Goal: Task Accomplishment & Management: Manage account settings

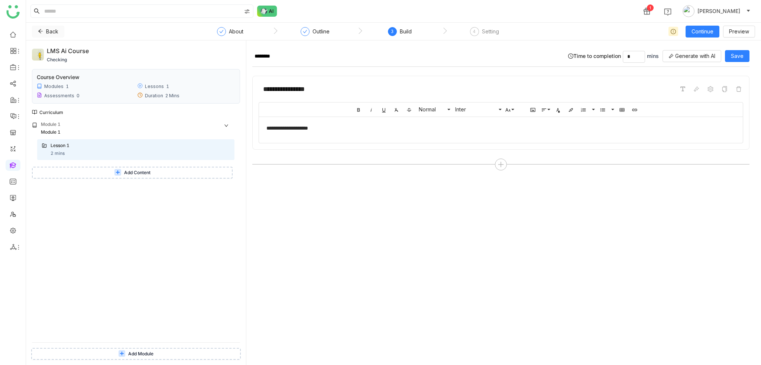
click at [39, 26] on button "Back" at bounding box center [48, 32] width 32 height 12
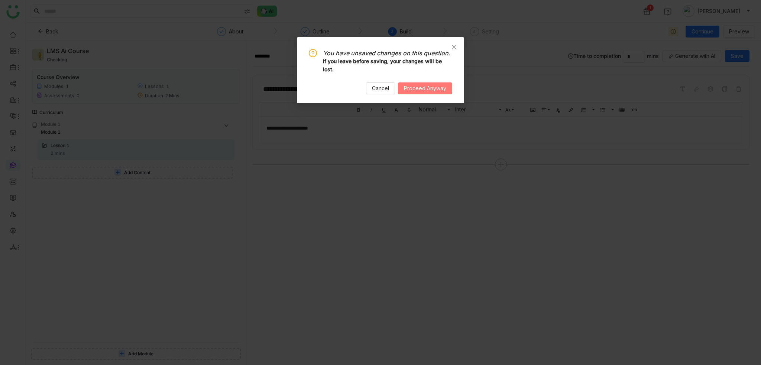
click at [425, 85] on span "Proceed Anyway" at bounding box center [425, 88] width 42 height 8
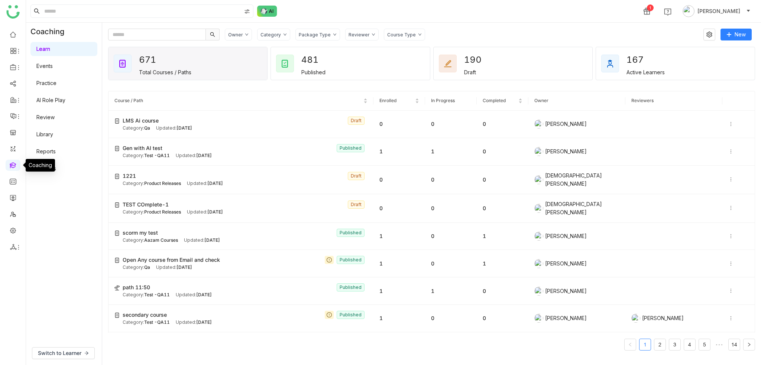
drag, startPoint x: 14, startPoint y: 165, endPoint x: 26, endPoint y: 162, distance: 11.8
click at [14, 165] on link at bounding box center [13, 165] width 7 height 6
click at [733, 35] on button "New" at bounding box center [735, 35] width 31 height 12
click at [724, 48] on span "New Course" at bounding box center [712, 50] width 38 height 8
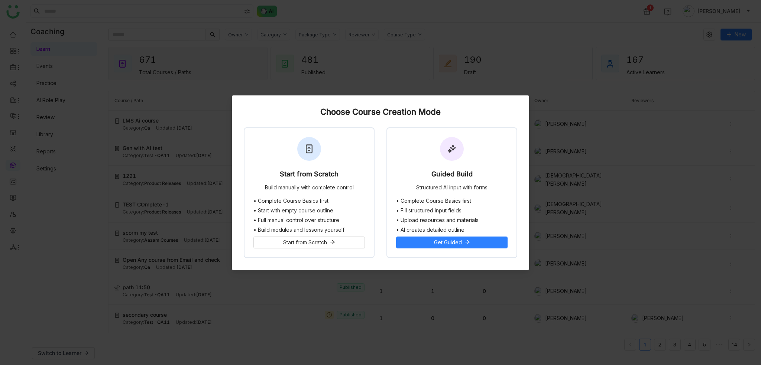
click at [223, 103] on nz-modal-container "Choose Course Creation Mode Start from Scratch Build manually with complete con…" at bounding box center [380, 182] width 761 height 365
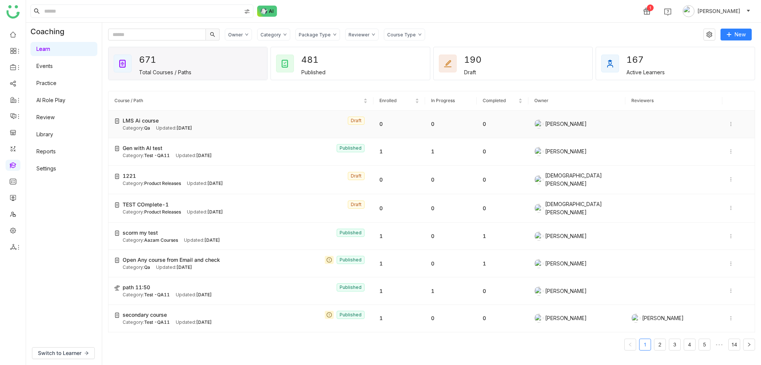
click at [165, 127] on div "Updated: Sep 02, 2025" at bounding box center [174, 128] width 36 height 7
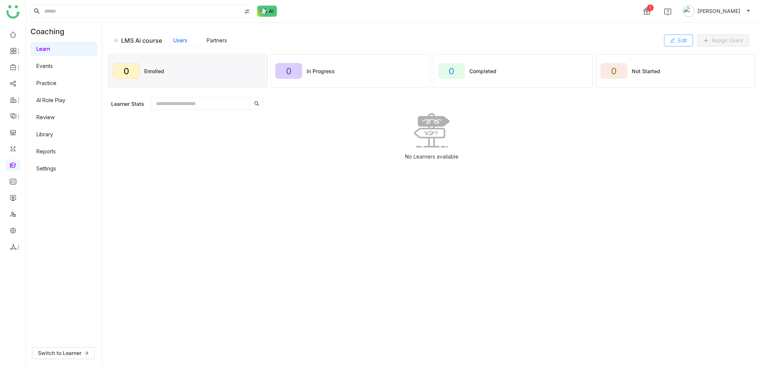
click at [675, 43] on button "Edit" at bounding box center [678, 41] width 29 height 12
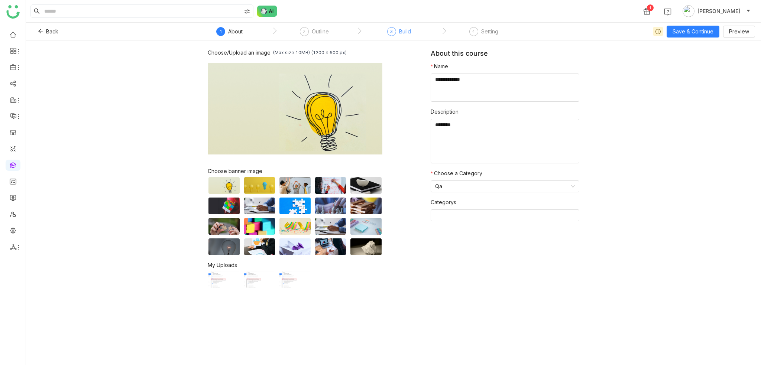
click at [404, 33] on div "Build" at bounding box center [405, 31] width 12 height 9
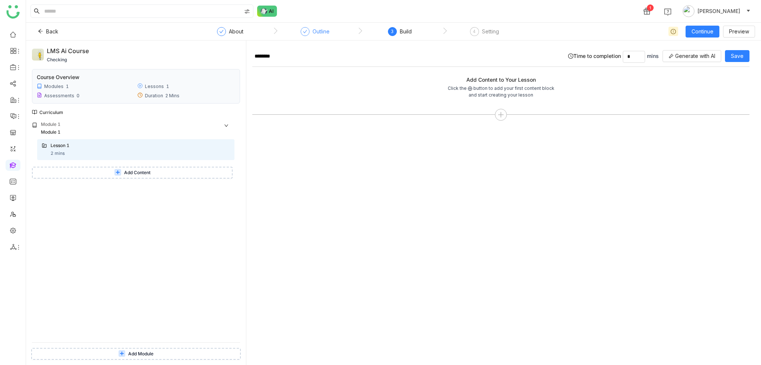
click at [303, 33] on icon at bounding box center [305, 31] width 4 height 4
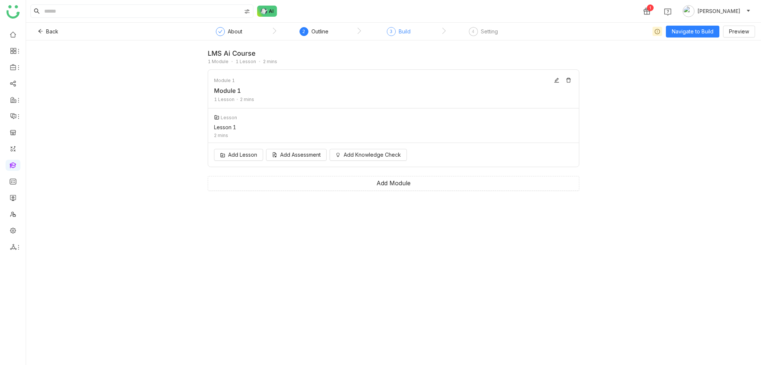
click at [395, 30] on div "3 Build" at bounding box center [399, 33] width 24 height 13
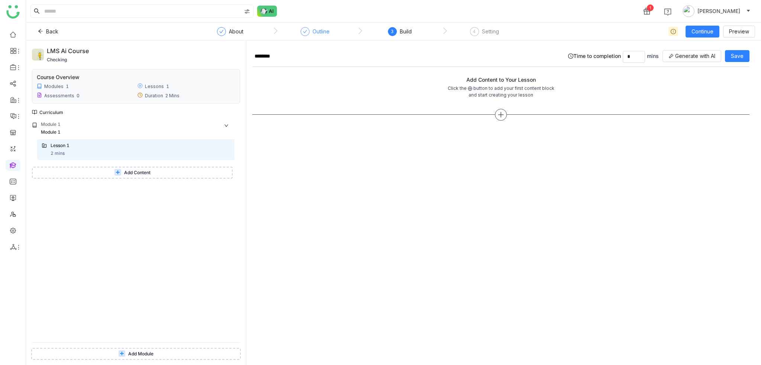
click at [503, 113] on icon at bounding box center [500, 114] width 7 height 7
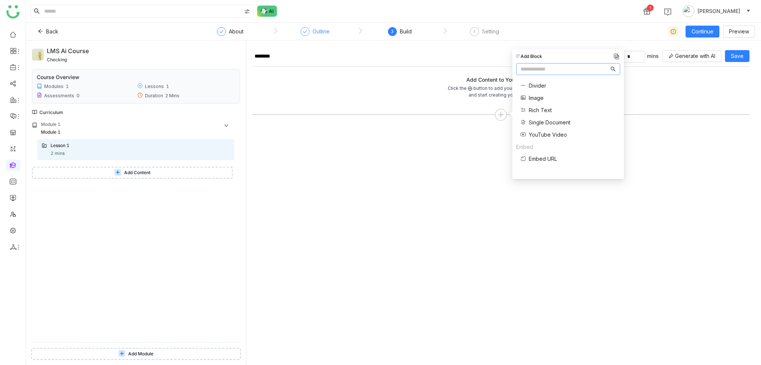
click at [576, 64] on nz-input-group at bounding box center [568, 69] width 104 height 12
click at [543, 156] on span "Embed URL" at bounding box center [543, 159] width 28 height 8
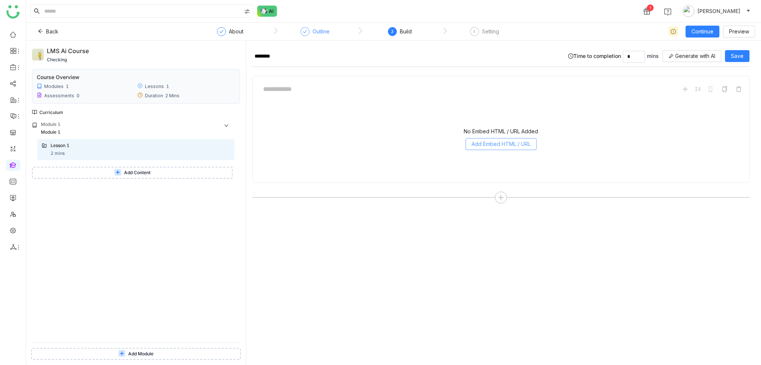
click at [511, 146] on span "Add Embed HTML / URL" at bounding box center [500, 144] width 59 height 8
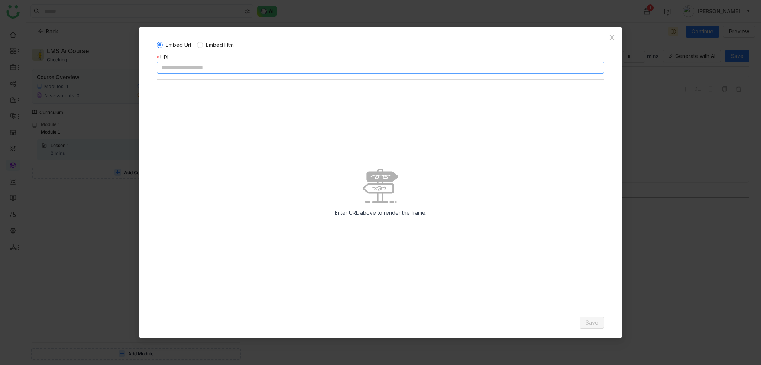
click at [326, 65] on input at bounding box center [380, 68] width 447 height 12
click at [367, 69] on input at bounding box center [380, 68] width 447 height 12
click at [221, 42] on span "Embed Html" at bounding box center [220, 45] width 35 height 8
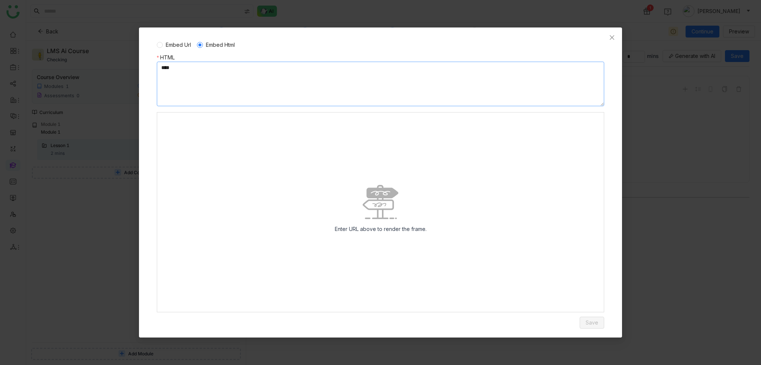
click at [224, 65] on textarea at bounding box center [380, 84] width 447 height 45
paste textarea "**********"
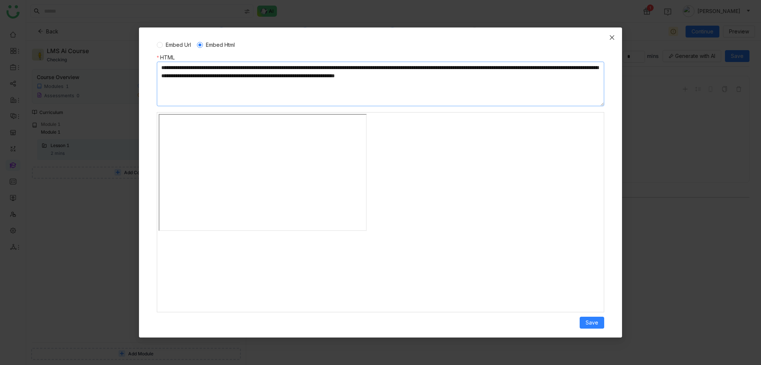
type textarea "**********"
click at [612, 38] on icon "Close" at bounding box center [612, 37] width 4 height 4
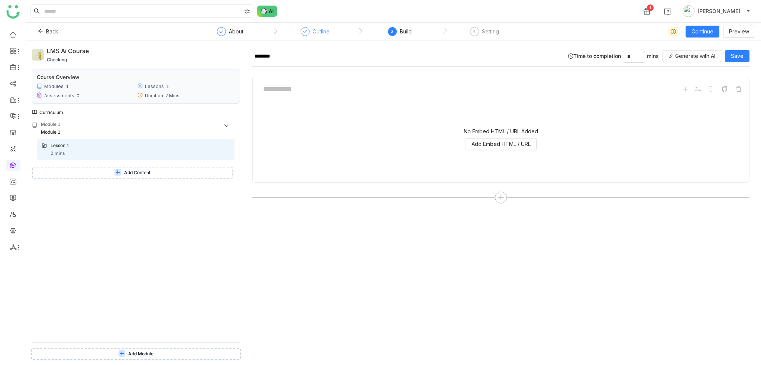
click at [500, 156] on div "No Embed HTML / URL Added Add Embed HTML / URL" at bounding box center [501, 139] width 484 height 74
click at [511, 144] on span "Add Embed HTML / URL" at bounding box center [500, 144] width 59 height 8
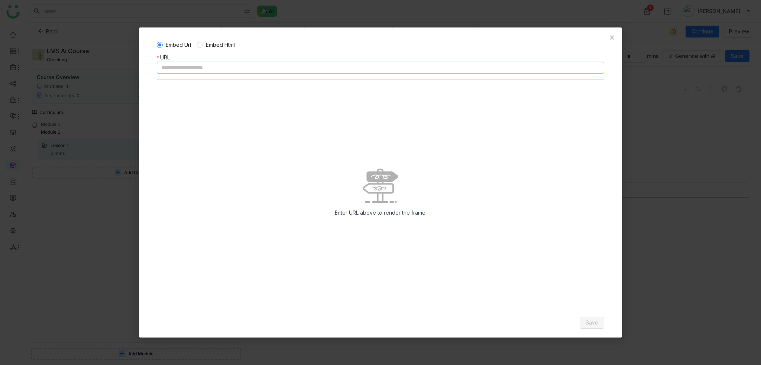
click at [283, 72] on input at bounding box center [380, 68] width 447 height 12
click at [226, 43] on span "Embed Html" at bounding box center [220, 45] width 35 height 8
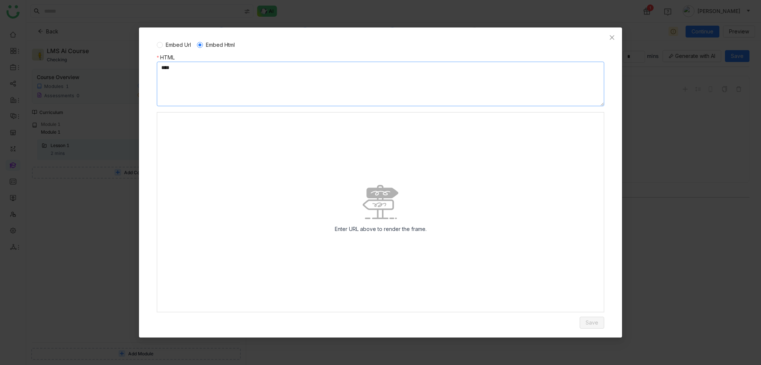
click at [226, 68] on textarea at bounding box center [380, 84] width 447 height 45
paste textarea "**********"
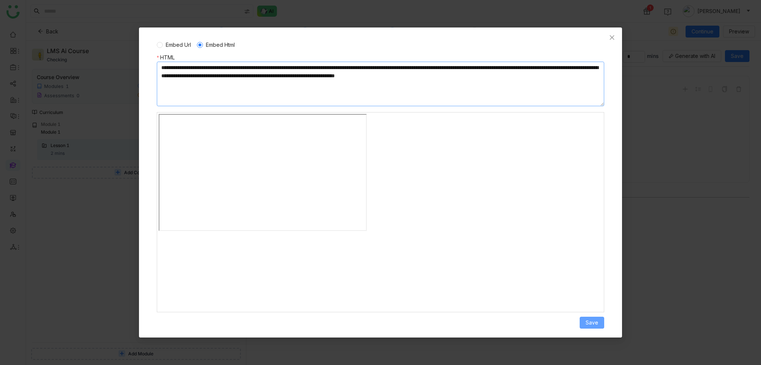
type textarea "**********"
click at [592, 323] on span "Save" at bounding box center [591, 323] width 13 height 8
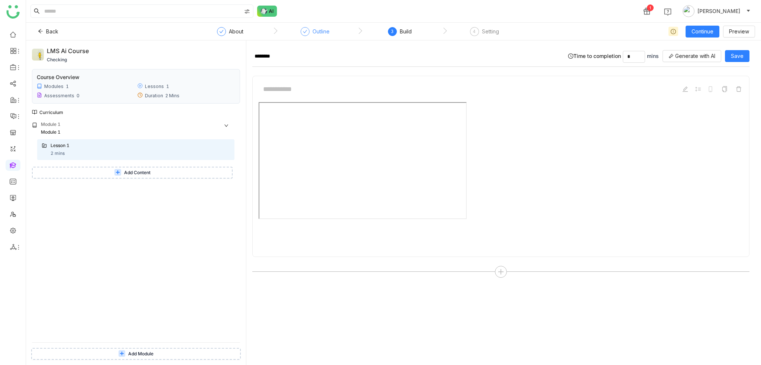
click at [520, 115] on div at bounding box center [501, 176] width 484 height 149
click at [745, 55] on button "Save" at bounding box center [737, 56] width 25 height 12
click at [134, 170] on span "Add Content" at bounding box center [137, 172] width 26 height 7
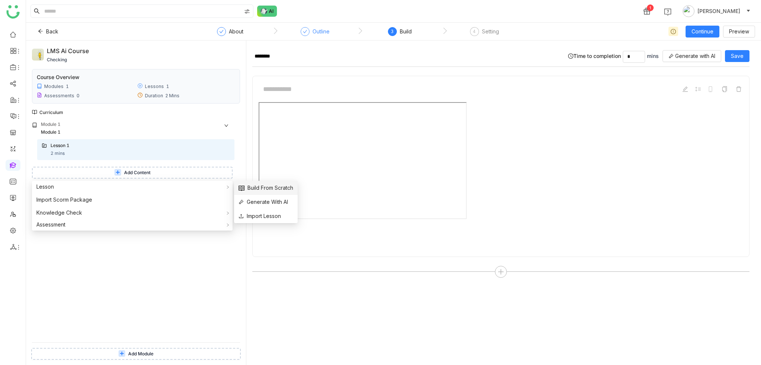
click at [286, 188] on span "Build From Scratch" at bounding box center [265, 188] width 55 height 8
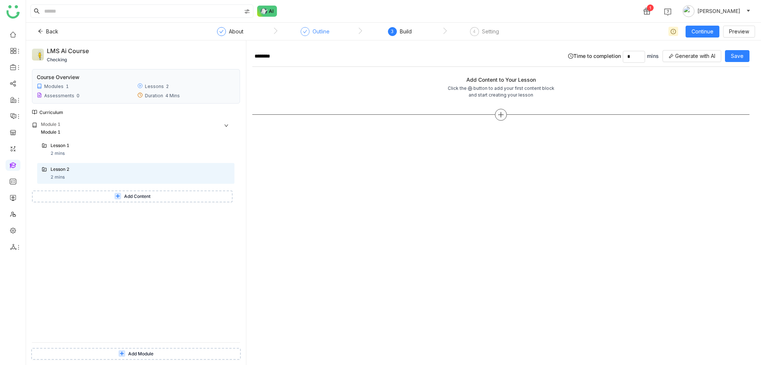
click at [499, 111] on icon at bounding box center [500, 114] width 7 height 7
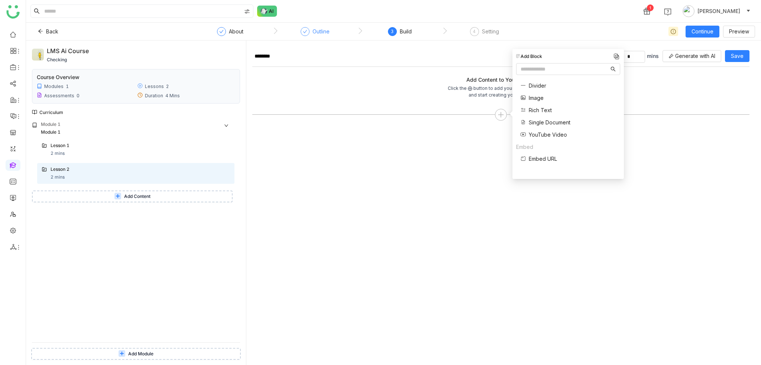
click at [543, 112] on span "Rich Text" at bounding box center [540, 110] width 23 height 8
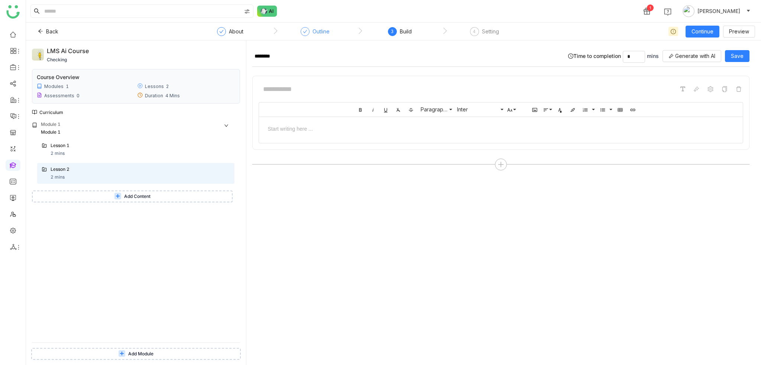
click at [453, 123] on div at bounding box center [501, 128] width 484 height 23
click at [289, 88] on input at bounding box center [314, 89] width 111 height 14
type input "**********"
click at [306, 133] on div at bounding box center [501, 128] width 484 height 23
click at [361, 128] on div at bounding box center [500, 128] width 469 height 8
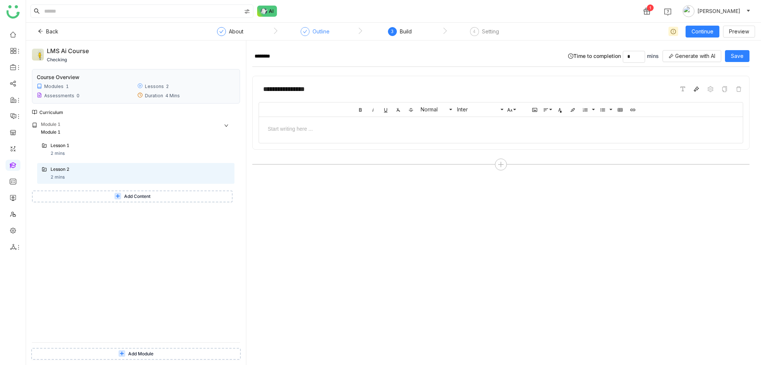
click at [697, 90] on icon at bounding box center [696, 89] width 6 height 6
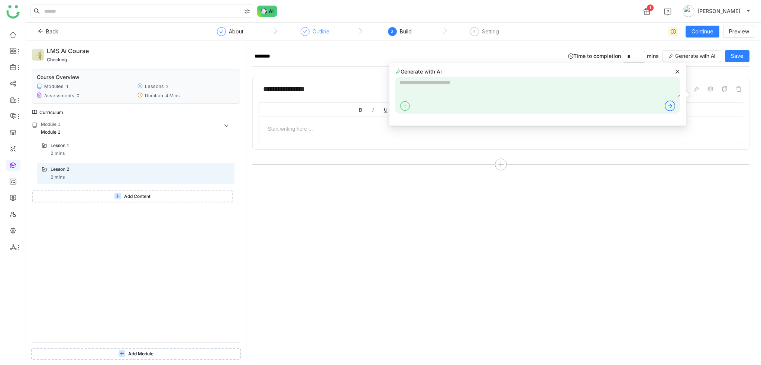
click at [448, 84] on textarea at bounding box center [537, 87] width 285 height 20
type textarea "**********"
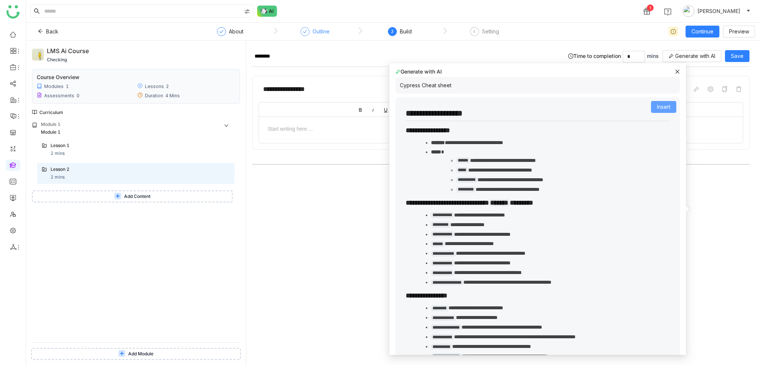
click at [665, 101] on button "Insert" at bounding box center [663, 107] width 25 height 12
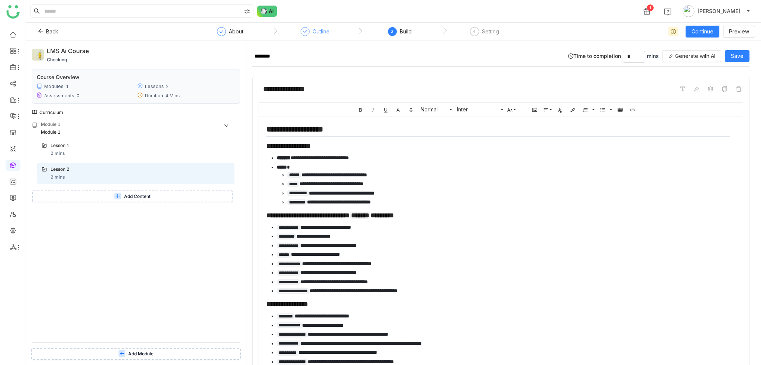
click at [385, 90] on div "**********" at bounding box center [501, 89] width 484 height 14
click at [747, 52] on button "Save" at bounding box center [737, 56] width 25 height 12
click at [97, 159] on div "Lesson 1 2 mins" at bounding box center [135, 149] width 197 height 21
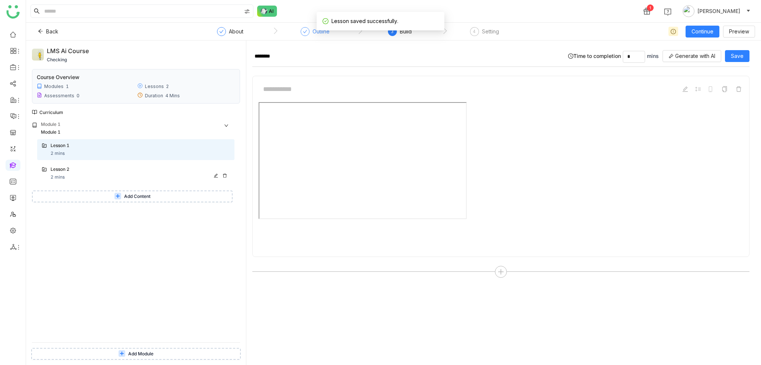
click at [105, 175] on div "Lesson 2 2 mins" at bounding box center [140, 173] width 179 height 15
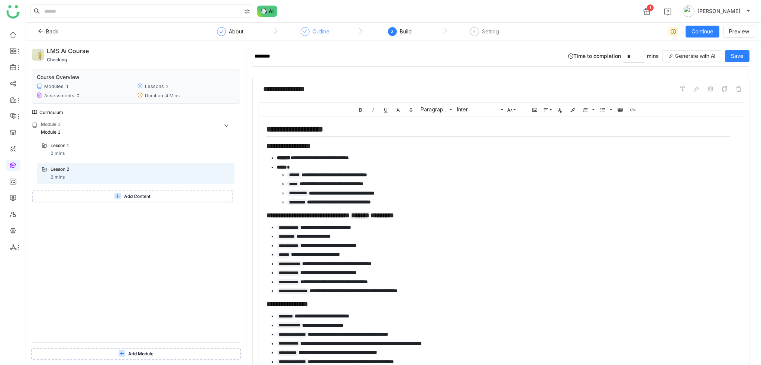
click at [101, 200] on button "Add Content" at bounding box center [132, 197] width 201 height 12
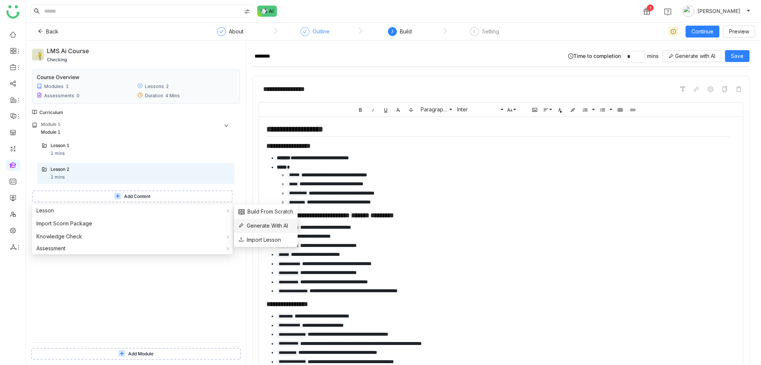
click at [274, 224] on span "Generate With AI" at bounding box center [262, 226] width 49 height 8
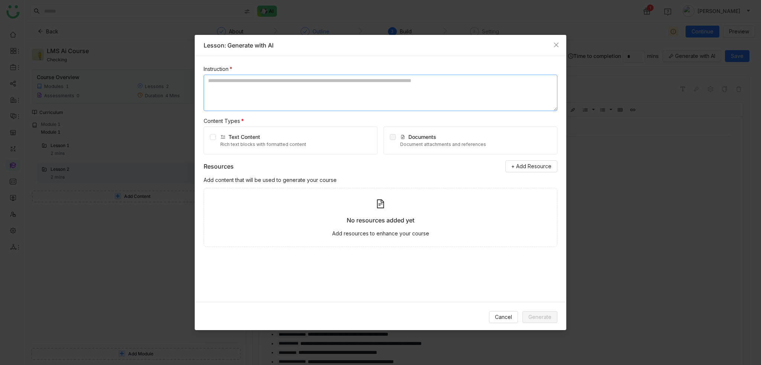
click at [374, 83] on textarea at bounding box center [381, 93] width 354 height 36
type textarea "**********"
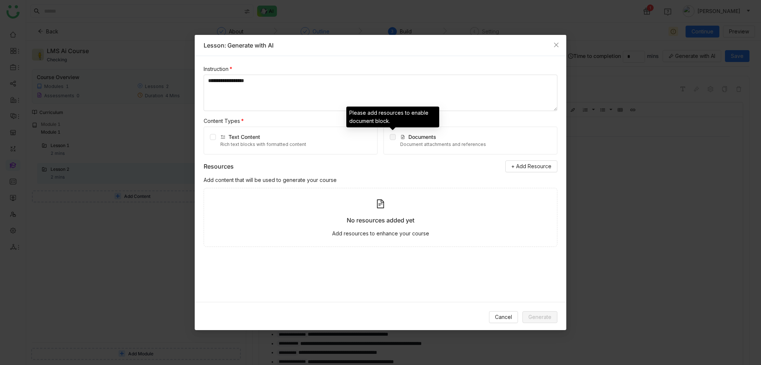
click at [392, 139] on span at bounding box center [393, 137] width 6 height 6
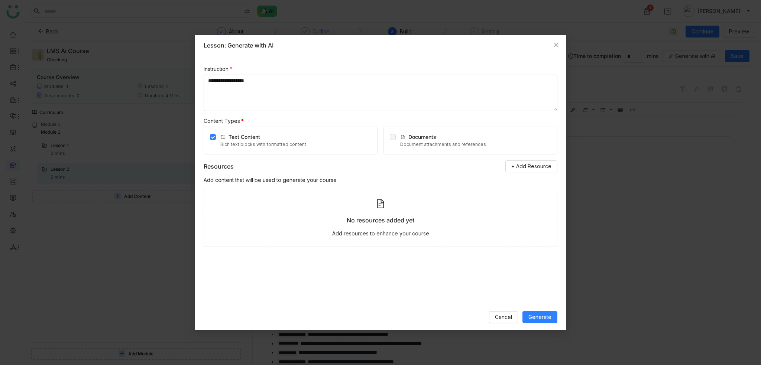
click at [409, 138] on span "Documents" at bounding box center [422, 137] width 28 height 6
click at [208, 136] on div "Text Content Rich text blocks with formatted content" at bounding box center [291, 141] width 174 height 28
click at [549, 318] on span "Generate" at bounding box center [539, 317] width 23 height 8
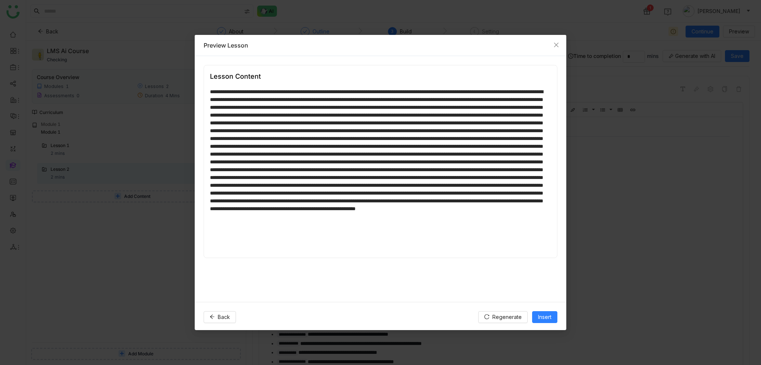
click at [373, 263] on div "Lesson Content" at bounding box center [380, 179] width 371 height 246
click at [542, 321] on span "Insert" at bounding box center [544, 317] width 13 height 8
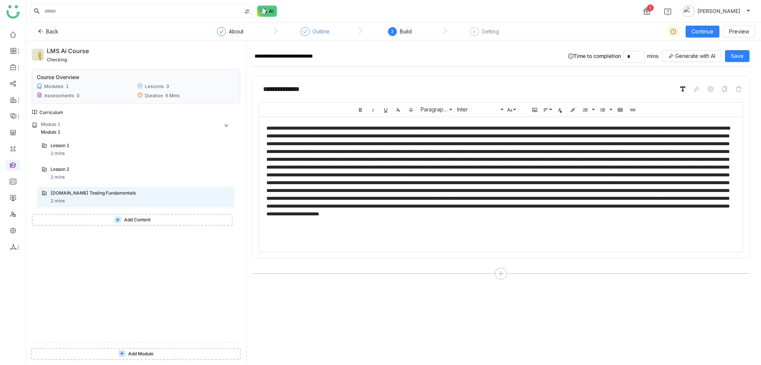
click at [685, 88] on span at bounding box center [683, 89] width 8 height 8
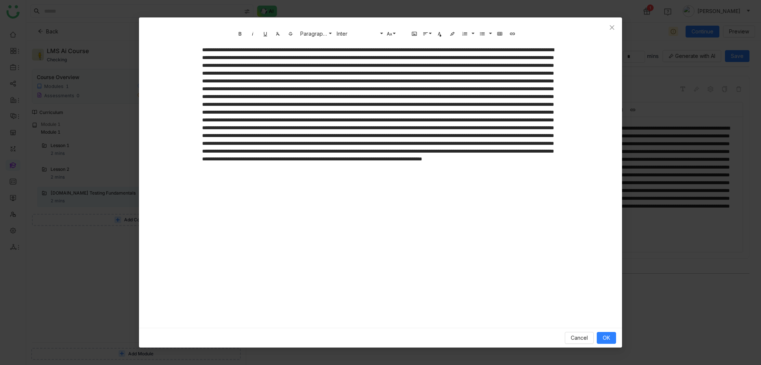
click at [581, 328] on div "Cancel OK" at bounding box center [380, 338] width 483 height 20
click at [583, 337] on span "Cancel" at bounding box center [579, 338] width 17 height 8
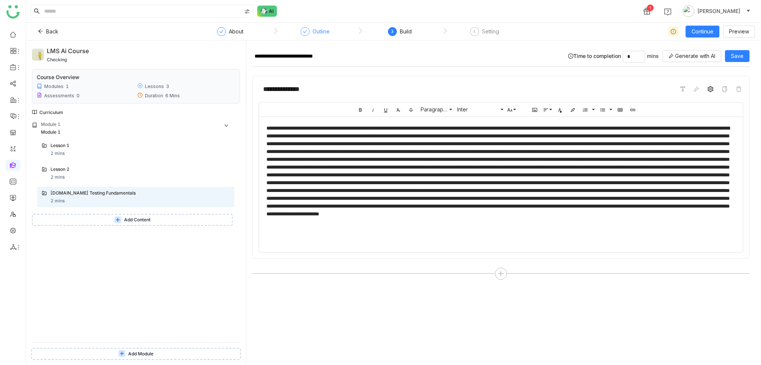
click at [708, 88] on icon at bounding box center [710, 89] width 6 height 6
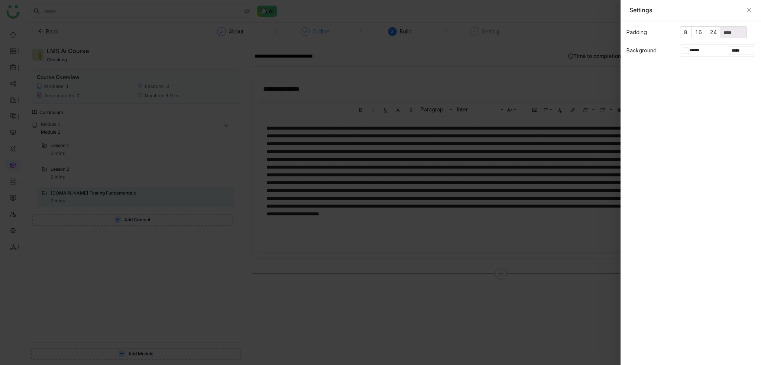
click at [690, 53] on input "*******" at bounding box center [698, 50] width 20 height 7
click at [667, 113] on div at bounding box center [667, 114] width 8 height 8
type input "*******"
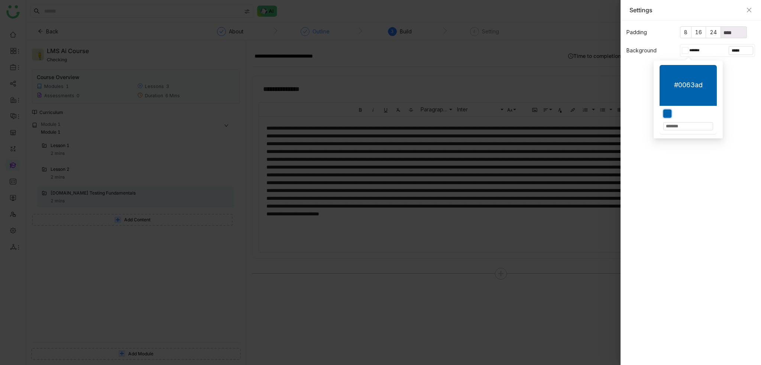
type input "*******"
click at [480, 66] on div at bounding box center [380, 182] width 761 height 365
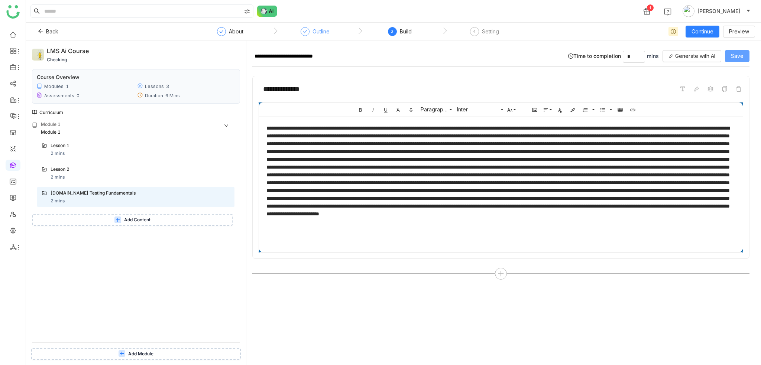
click at [736, 61] on button "Save" at bounding box center [737, 56] width 25 height 12
click at [155, 220] on button "Add Content" at bounding box center [132, 220] width 201 height 12
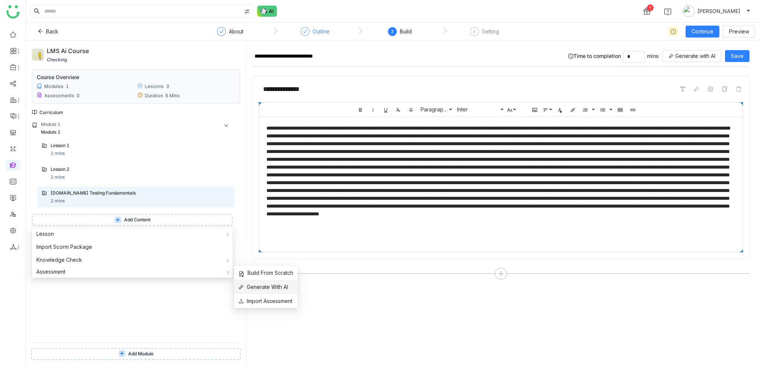
click at [288, 287] on span "Generate With AI" at bounding box center [262, 287] width 49 height 8
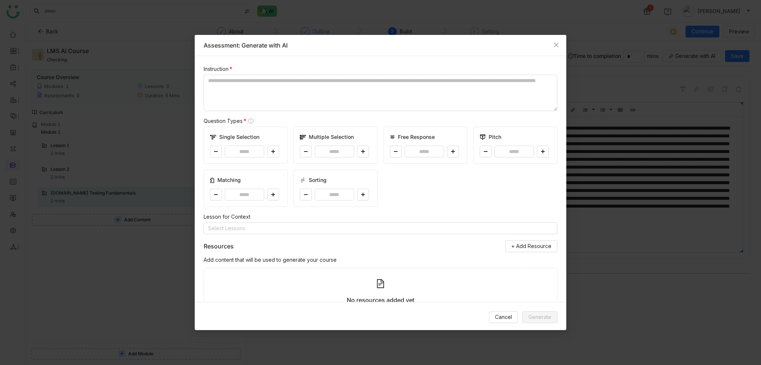
click at [505, 325] on div "Cancel Generate" at bounding box center [380, 317] width 371 height 30
click at [507, 316] on span "Cancel" at bounding box center [503, 317] width 17 height 8
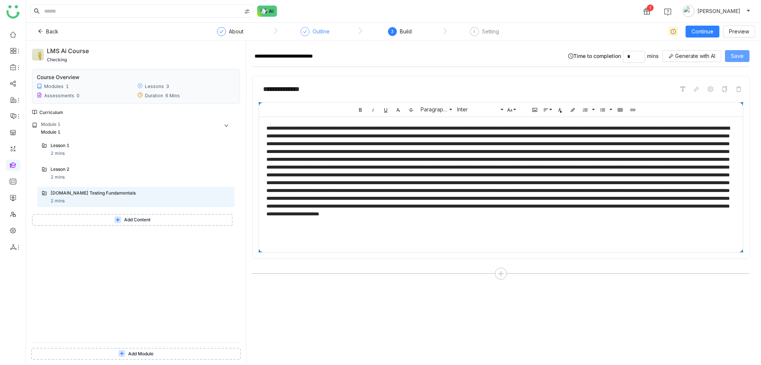
click at [746, 58] on button "Save" at bounding box center [737, 56] width 25 height 12
click at [706, 30] on span "Continue" at bounding box center [702, 31] width 22 height 8
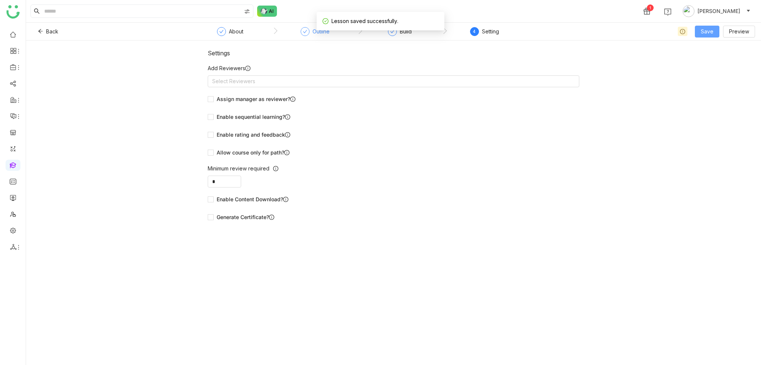
click at [706, 35] on button "Save" at bounding box center [707, 32] width 25 height 12
click at [711, 60] on span "Save & Publish" at bounding box center [721, 60] width 36 height 8
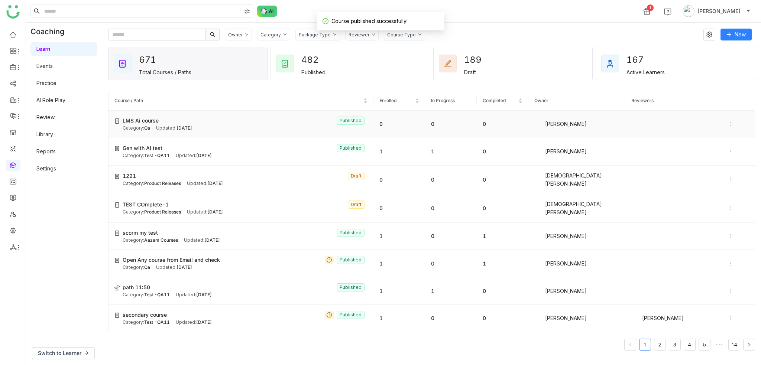
click at [137, 127] on div "Category: Qa" at bounding box center [136, 128] width 27 height 7
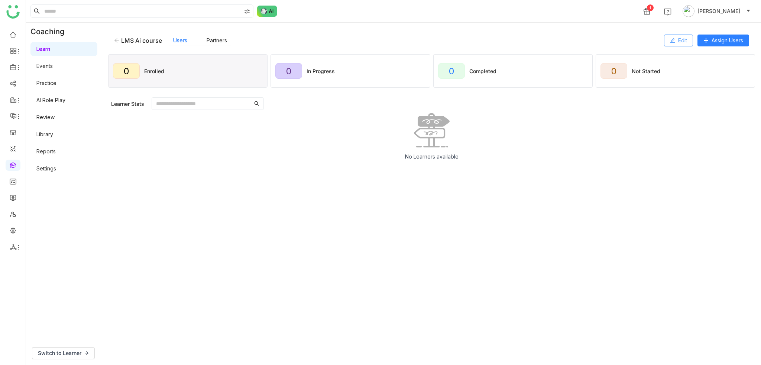
click at [683, 36] on span "Edit" at bounding box center [682, 40] width 9 height 8
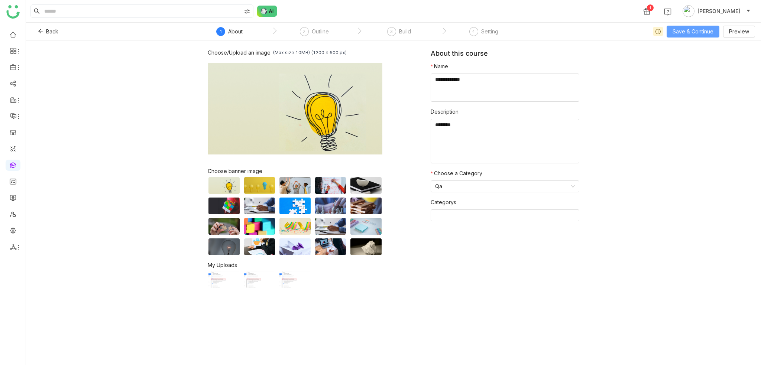
click at [675, 32] on span "Save & Continue" at bounding box center [692, 31] width 41 height 8
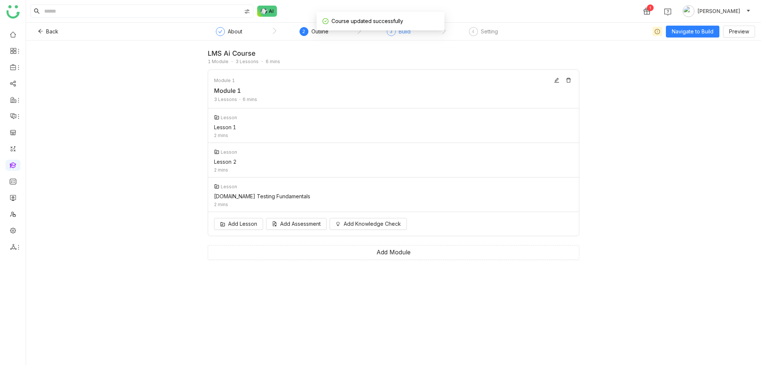
click at [391, 32] on span "3" at bounding box center [391, 32] width 3 height 6
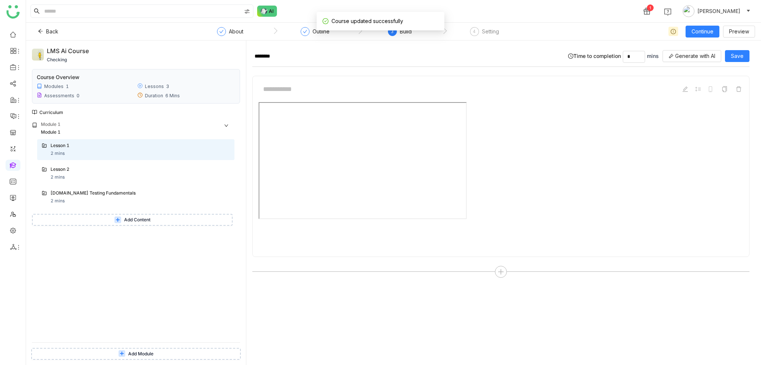
click at [124, 230] on div "Module 1 Module 1 Lesson 1 2 mins Lesson 2 2 mins Cypress.io Testing Fundamenta…" at bounding box center [136, 231] width 208 height 221
click at [127, 225] on button "Add Content" at bounding box center [132, 220] width 201 height 12
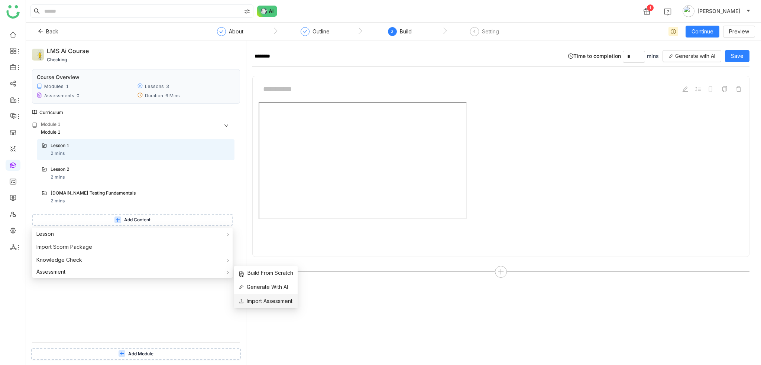
click at [285, 299] on span "Import Assessment" at bounding box center [265, 301] width 54 height 8
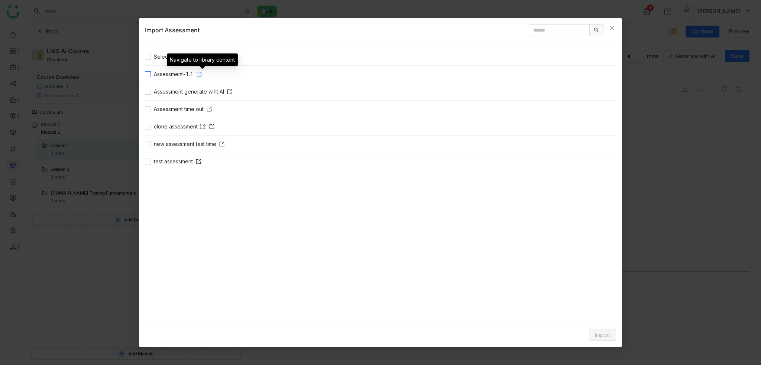
click at [202, 74] on icon at bounding box center [198, 74] width 5 height 5
click at [145, 168] on nz-list-item "test assessment" at bounding box center [380, 161] width 471 height 17
click at [144, 158] on div "Select all Assessment-1.1 Assessment generate wiht AI Assessment time out clone…" at bounding box center [380, 182] width 483 height 280
click at [149, 71] on label "Assessment-1.1" at bounding box center [175, 74] width 60 height 8
click at [605, 334] on span "Import" at bounding box center [602, 335] width 15 height 8
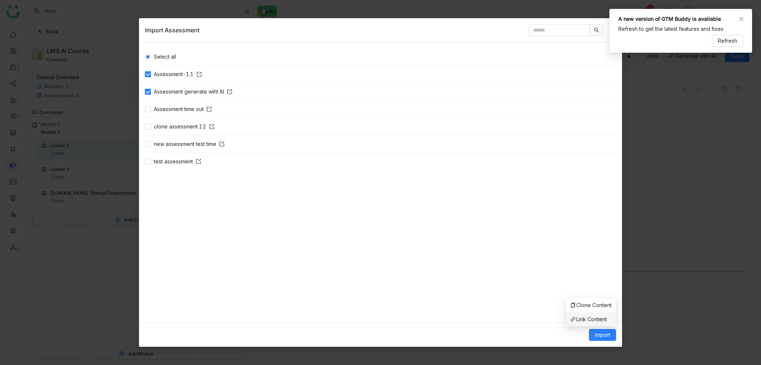
click at [601, 318] on span "Link Content" at bounding box center [588, 319] width 36 height 8
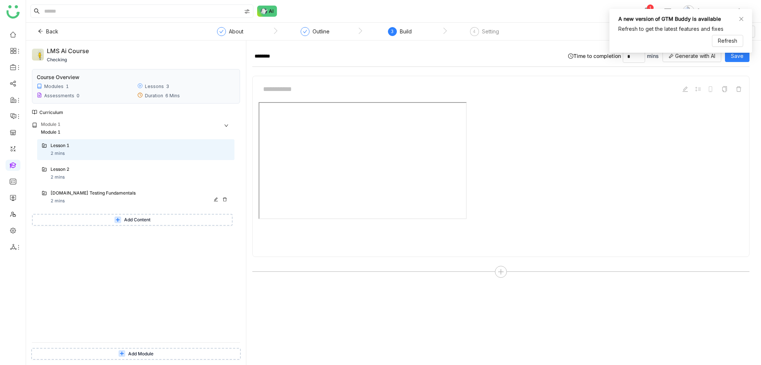
click at [98, 196] on div "Cypress.io Testing Fundamentals" at bounding box center [130, 193] width 158 height 7
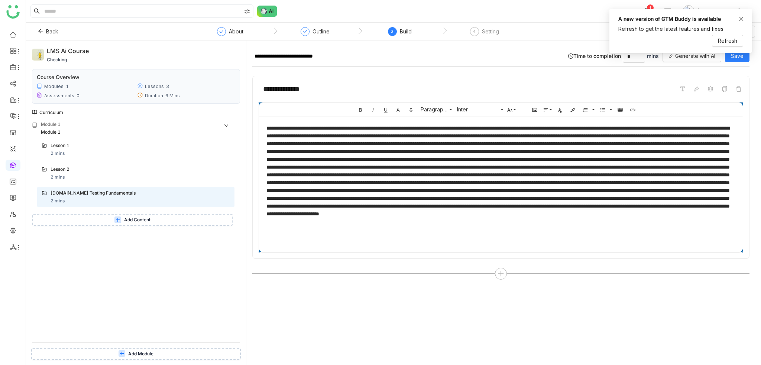
click at [738, 20] on icon at bounding box center [740, 18] width 5 height 5
click at [499, 33] on nz-step "4 Setting" at bounding box center [484, 33] width 85 height 13
click at [490, 32] on div "Setting" at bounding box center [490, 31] width 17 height 9
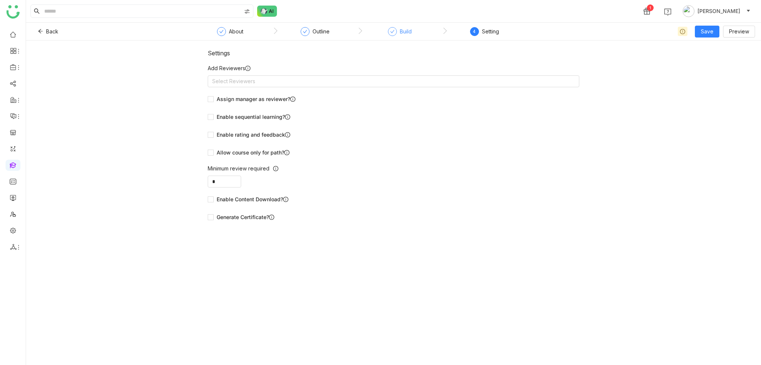
click at [405, 33] on div "Build" at bounding box center [406, 31] width 12 height 9
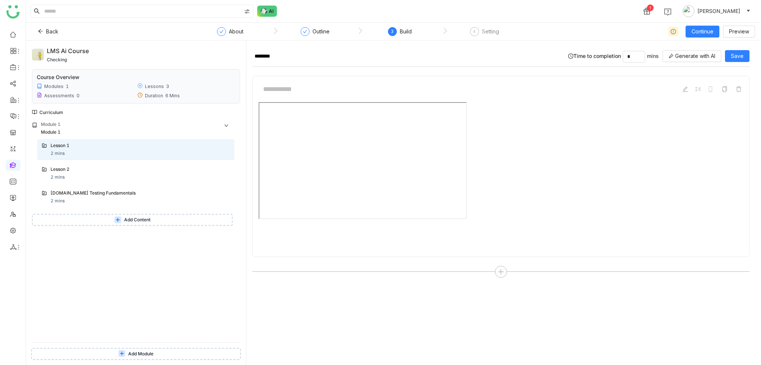
click at [125, 219] on span "Add Content" at bounding box center [137, 220] width 26 height 7
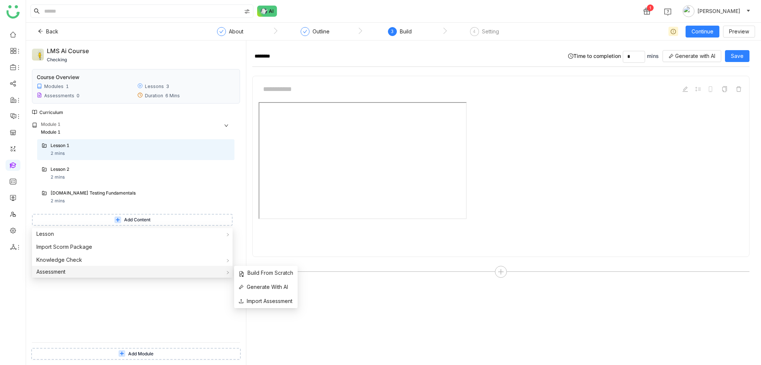
click at [77, 272] on div "Assessment" at bounding box center [132, 272] width 201 height 12
click at [273, 303] on span "Import Assessment" at bounding box center [265, 301] width 54 height 8
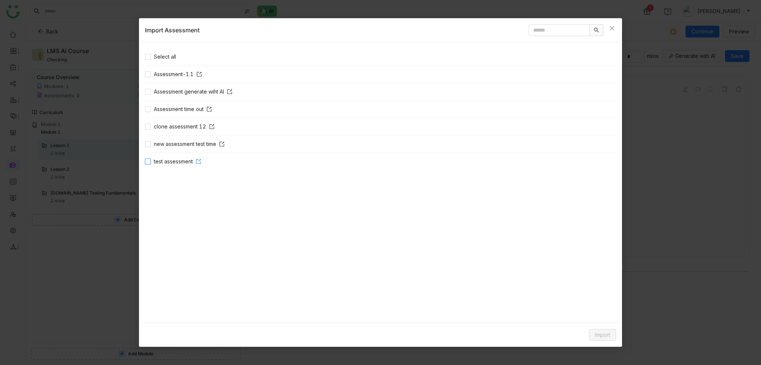
click at [198, 161] on span "test assessment" at bounding box center [177, 161] width 53 height 8
click at [201, 160] on icon at bounding box center [198, 161] width 5 height 5
click at [157, 159] on span "test assessment" at bounding box center [177, 161] width 53 height 8
click at [601, 332] on span "Import" at bounding box center [602, 335] width 15 height 8
click at [590, 306] on span "Clone Content" at bounding box center [590, 305] width 41 height 8
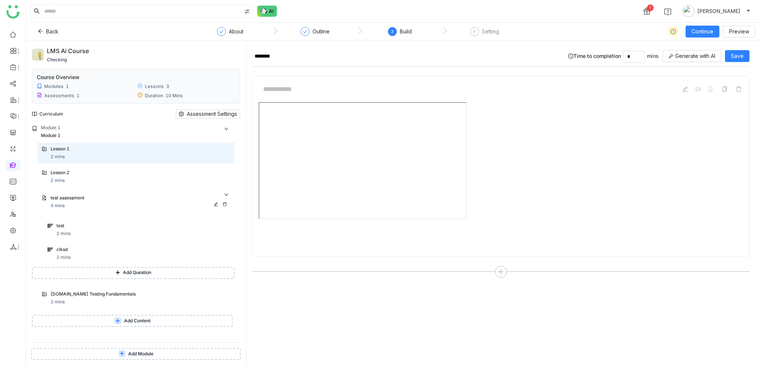
click at [226, 205] on icon at bounding box center [224, 204] width 4 height 4
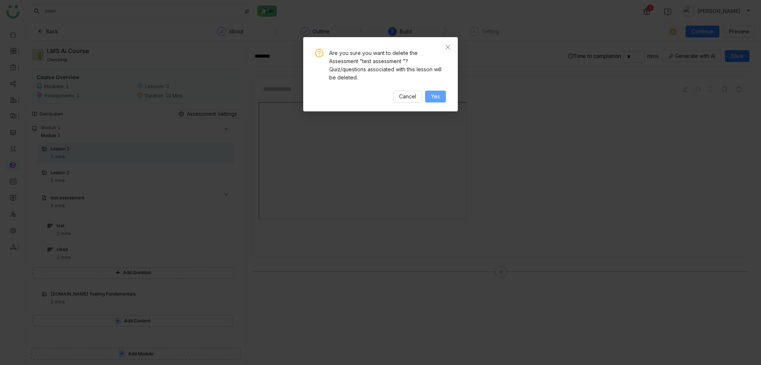
click at [442, 101] on button "Yes" at bounding box center [435, 97] width 21 height 12
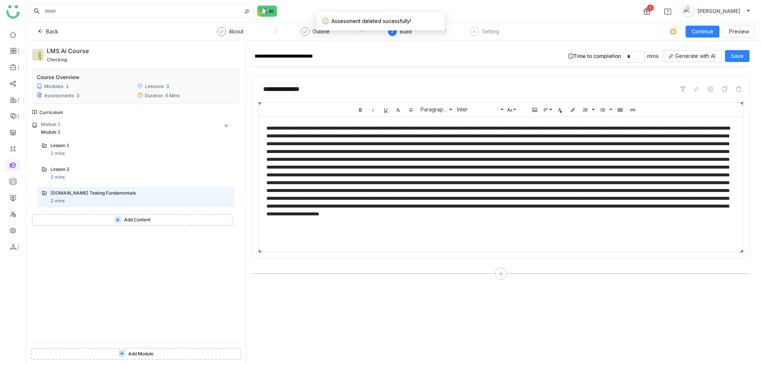
click at [135, 214] on div "Lesson 1 2 mins Lesson 2 2 mins Cypress.io Testing Fundamentals 2 mins Add Cont…" at bounding box center [133, 182] width 202 height 87
click at [137, 221] on span "Add Content" at bounding box center [137, 220] width 26 height 7
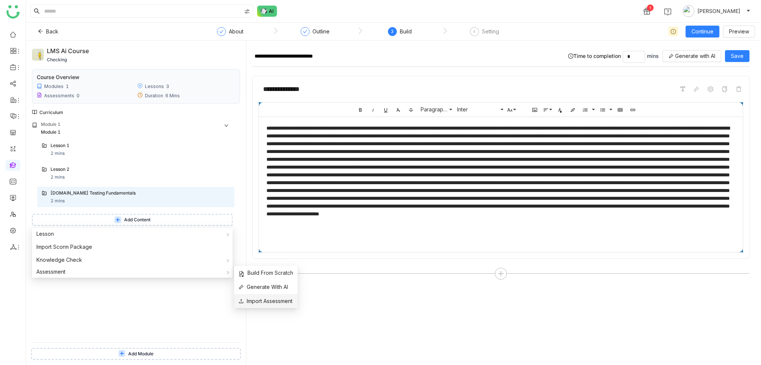
click at [254, 300] on span "Import Assessment" at bounding box center [265, 301] width 54 height 8
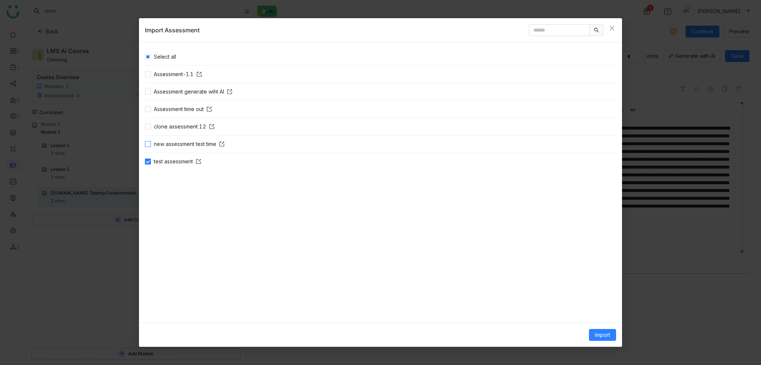
click at [152, 142] on span "new assessment test time" at bounding box center [189, 144] width 77 height 8
click at [154, 128] on span "clone assessment 12" at bounding box center [184, 127] width 66 height 8
click at [593, 333] on button "Import" at bounding box center [602, 335] width 27 height 12
click at [601, 305] on span "Clone Content" at bounding box center [590, 305] width 41 height 8
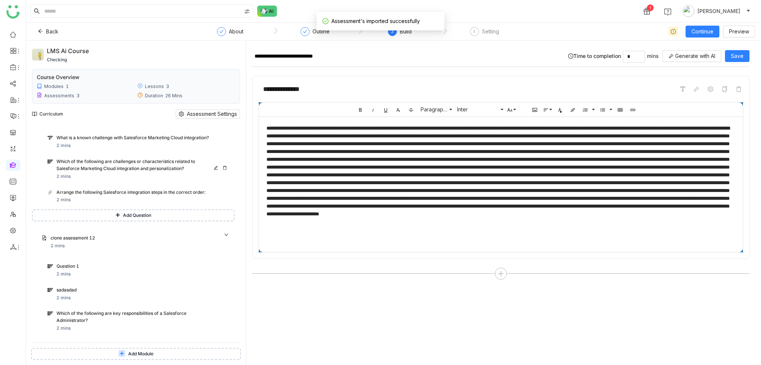
scroll to position [309, 0]
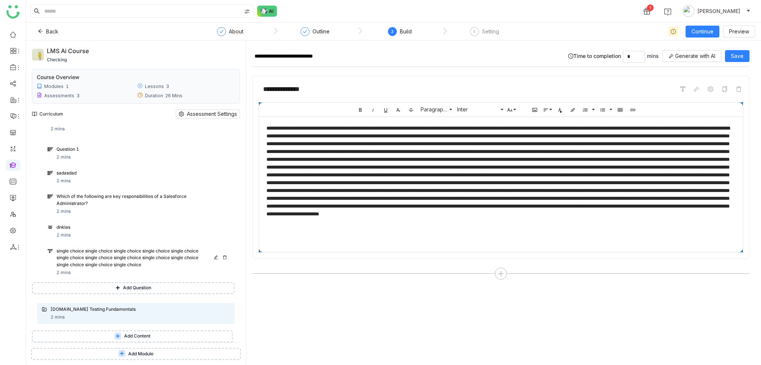
click at [116, 256] on div "single choice single choice single choice single choice single choice single ch…" at bounding box center [132, 258] width 153 height 21
click at [138, 228] on div "dnklas" at bounding box center [132, 227] width 153 height 7
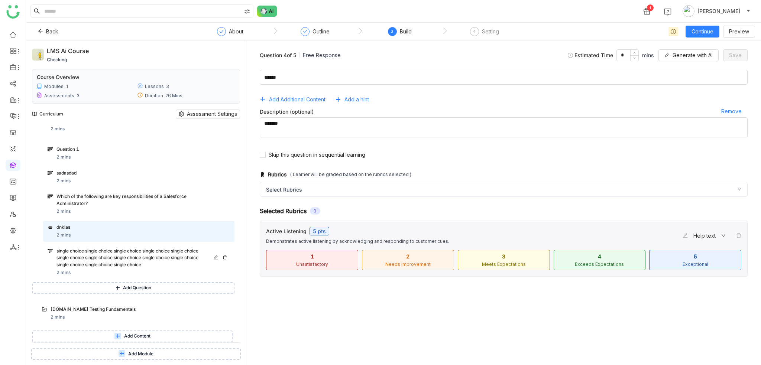
click at [144, 249] on div "single choice single choice single choice single choice single choice single ch…" at bounding box center [132, 258] width 153 height 21
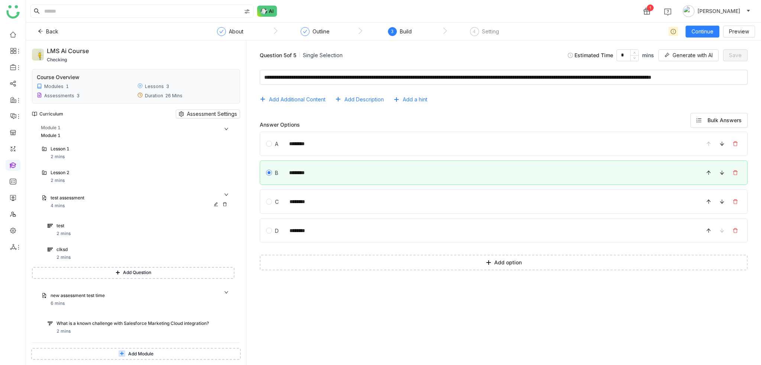
click at [221, 204] on div at bounding box center [222, 204] width 16 height 4
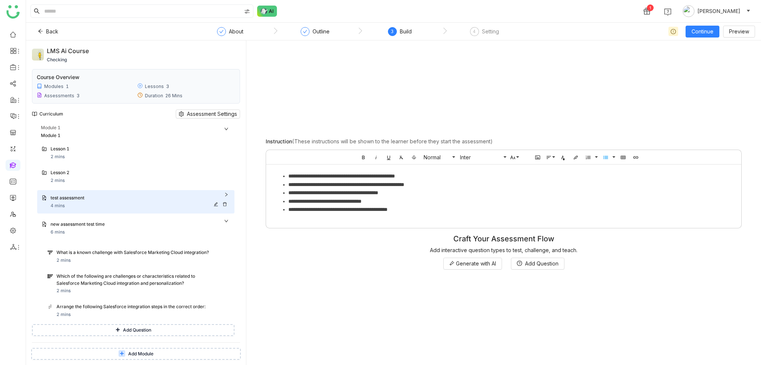
click at [224, 205] on icon at bounding box center [224, 204] width 4 height 4
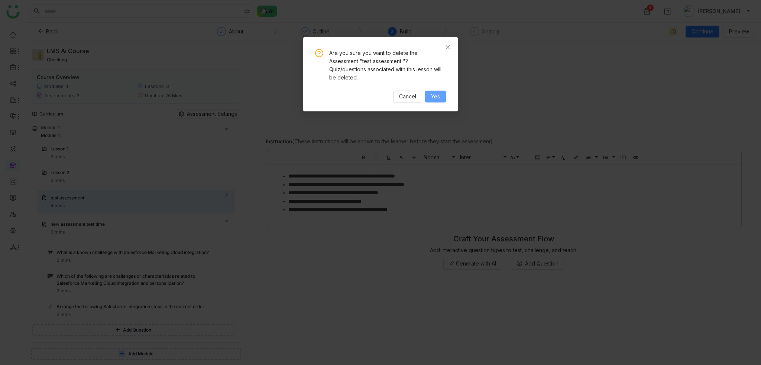
click at [431, 98] on span "Yes" at bounding box center [435, 96] width 9 height 8
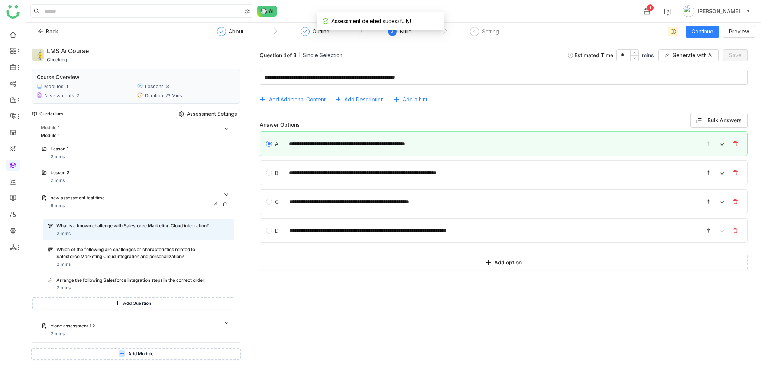
click at [227, 206] on icon at bounding box center [224, 204] width 4 height 4
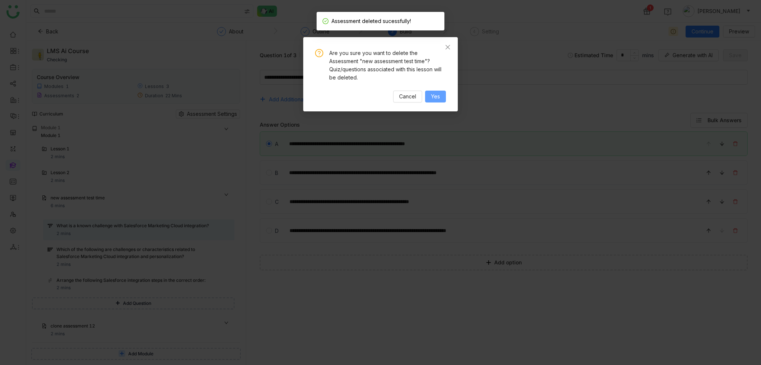
click at [440, 97] on span "Yes" at bounding box center [435, 96] width 9 height 8
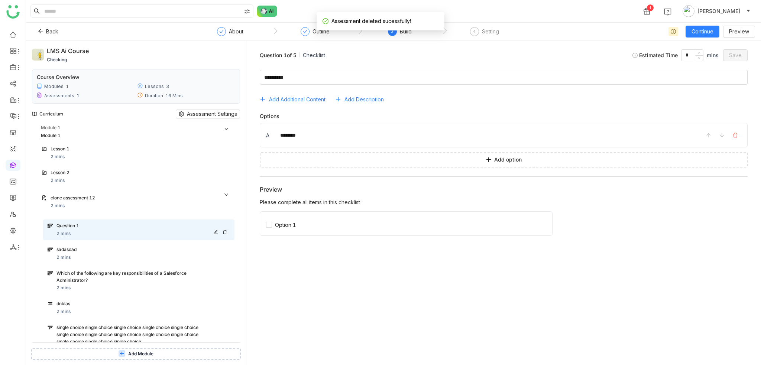
click at [224, 230] on icon at bounding box center [225, 232] width 4 height 4
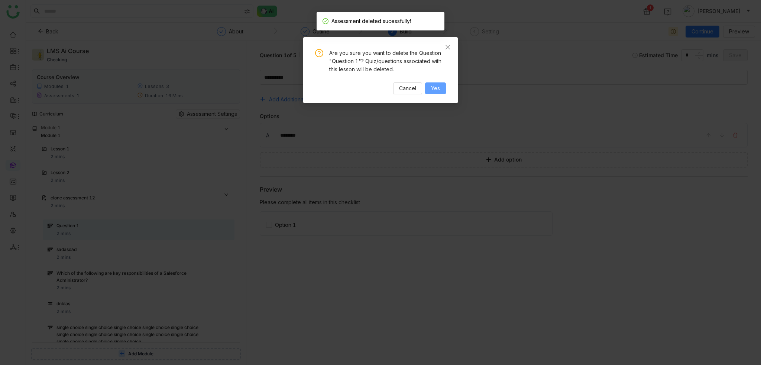
drag, startPoint x: 435, startPoint y: 90, endPoint x: 435, endPoint y: 97, distance: 7.4
click at [435, 90] on span "Yes" at bounding box center [435, 88] width 9 height 8
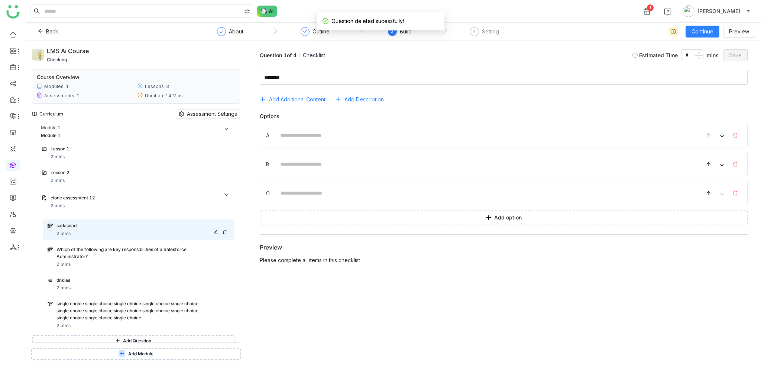
click at [224, 231] on icon at bounding box center [225, 232] width 4 height 4
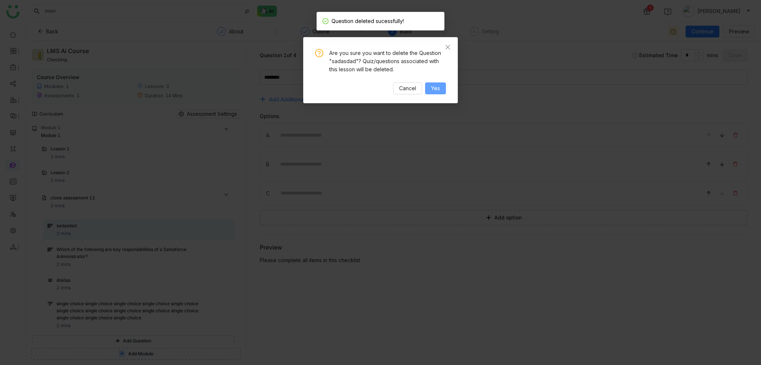
click at [443, 90] on button "Yes" at bounding box center [435, 88] width 21 height 12
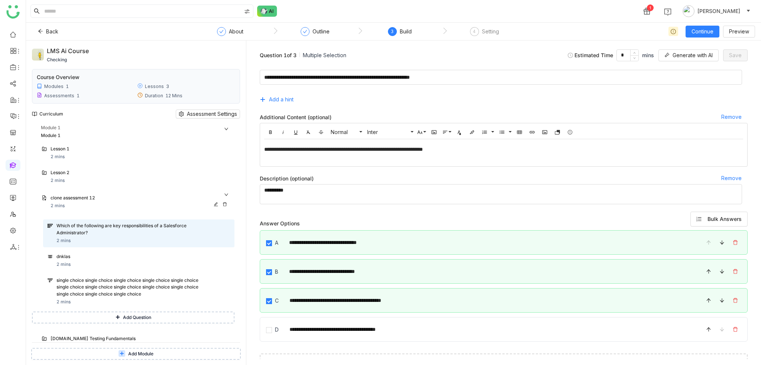
click at [223, 203] on icon at bounding box center [225, 204] width 4 height 4
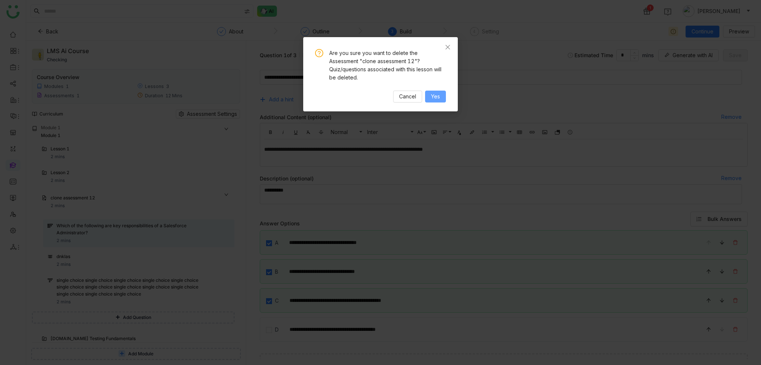
click at [438, 94] on span "Yes" at bounding box center [435, 96] width 9 height 8
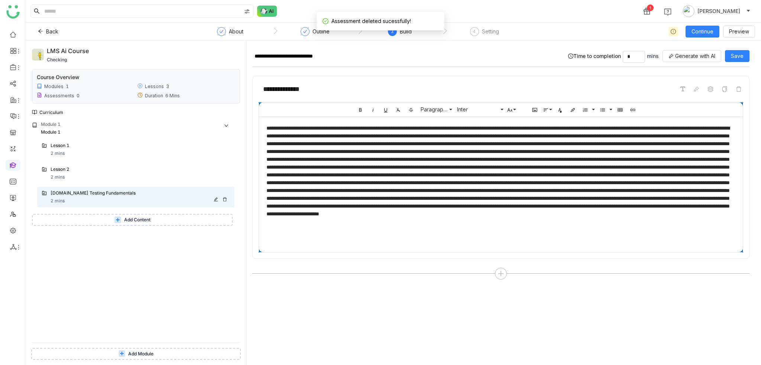
click at [168, 201] on div "Cypress.io Testing Fundamentals 2 mins" at bounding box center [140, 197] width 179 height 15
click at [740, 55] on span "Save" at bounding box center [737, 56] width 13 height 8
click at [478, 35] on div "4 Setting" at bounding box center [484, 33] width 29 height 13
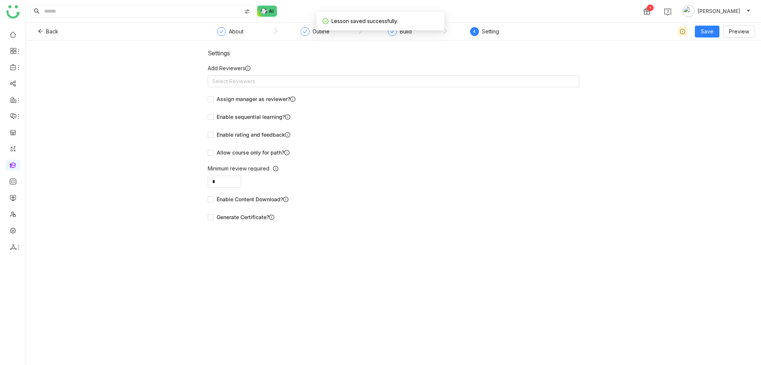
click at [386, 91] on form "Add Reviewers Select Reviewers Assign manager as reviewer? Enable sequential le…" at bounding box center [393, 143] width 371 height 159
click at [389, 87] on form "Add Reviewers Select Reviewers Assign manager as reviewer? Enable sequential le…" at bounding box center [393, 143] width 371 height 159
click at [718, 26] on div "Save Preview" at bounding box center [704, 32] width 100 height 12
click at [713, 32] on span "Save" at bounding box center [707, 31] width 13 height 8
click at [723, 59] on div "Settings Add Reviewers Select Reviewers Assign manager as reviewer? Enable sequ…" at bounding box center [393, 202] width 735 height 325
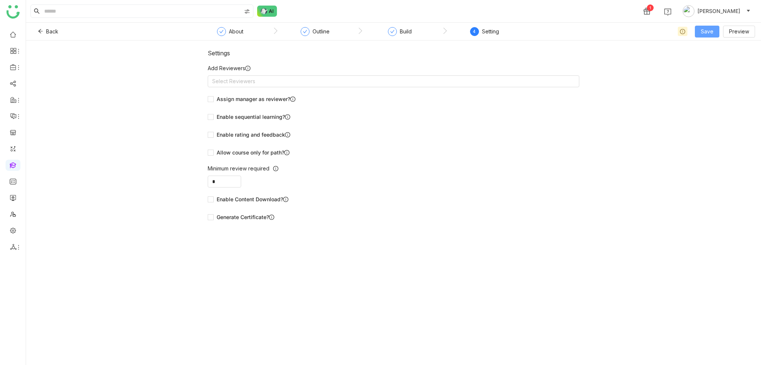
click at [708, 33] on span "Save" at bounding box center [707, 31] width 13 height 8
click at [716, 64] on span "Save & Publish" at bounding box center [719, 60] width 36 height 8
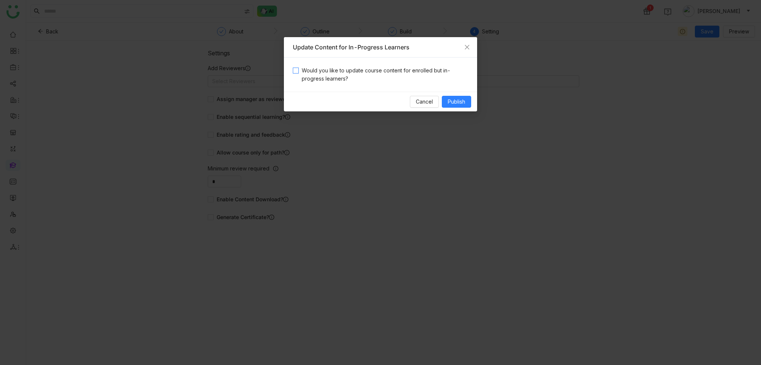
click at [345, 81] on span "Would you like to update course content for enrolled but in-progress learners?" at bounding box center [383, 74] width 169 height 16
click at [456, 98] on span "Publish" at bounding box center [456, 102] width 17 height 8
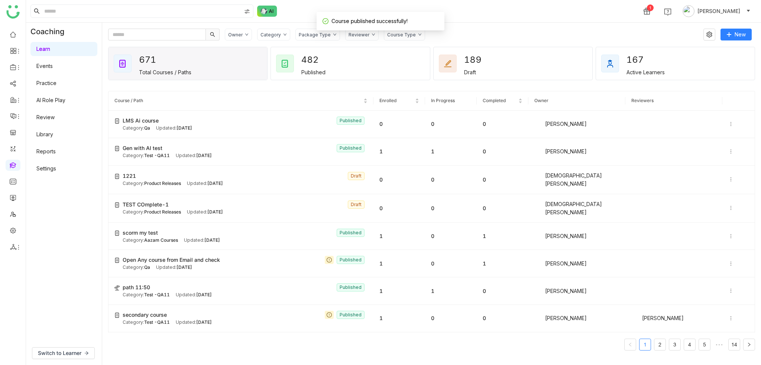
click at [278, 34] on div "Category" at bounding box center [270, 35] width 20 height 6
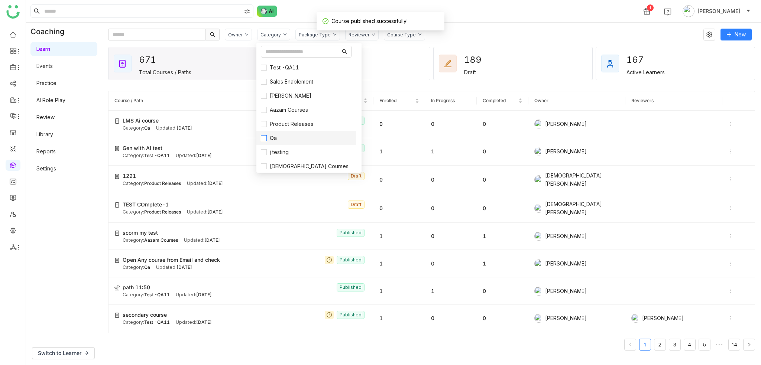
click at [284, 138] on label "Qa" at bounding box center [306, 138] width 91 height 8
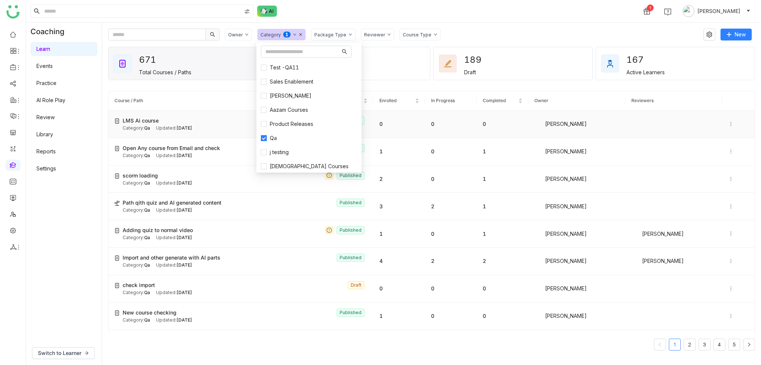
click at [190, 125] on div "Updated: Sep 02, 2025" at bounding box center [174, 128] width 36 height 7
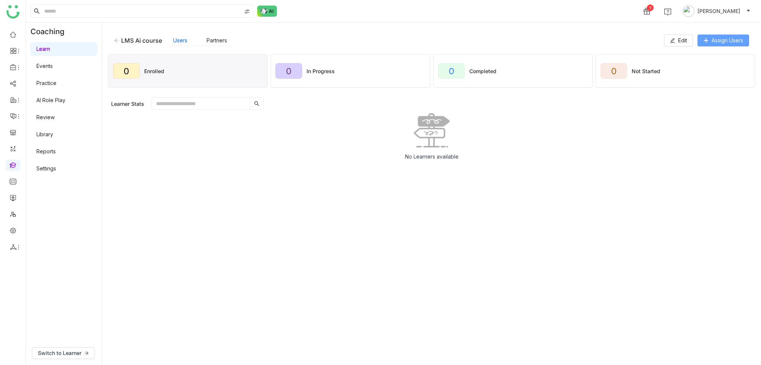
click at [727, 39] on span "Assign Users" at bounding box center [727, 40] width 32 height 8
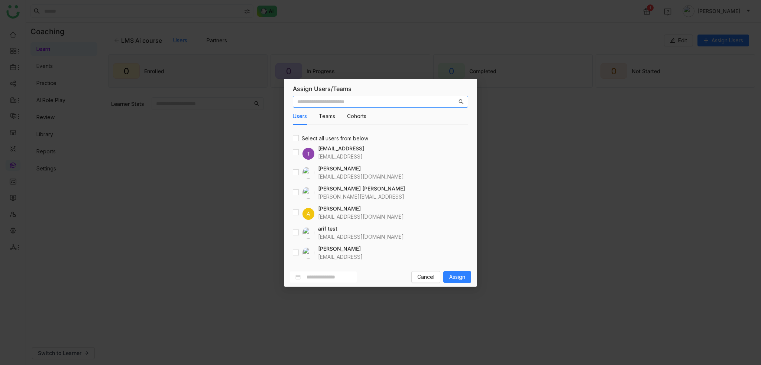
click at [292, 233] on div "Users Teams Cohorts Select all users from below T testvishns@gtmbuddy.ai testvi…" at bounding box center [380, 180] width 193 height 175
click at [292, 234] on div "Users Teams Cohorts Select all users from below T testvishns@gtmbuddy.ai testvi…" at bounding box center [380, 180] width 193 height 175
click at [463, 279] on span "Assign" at bounding box center [457, 277] width 16 height 8
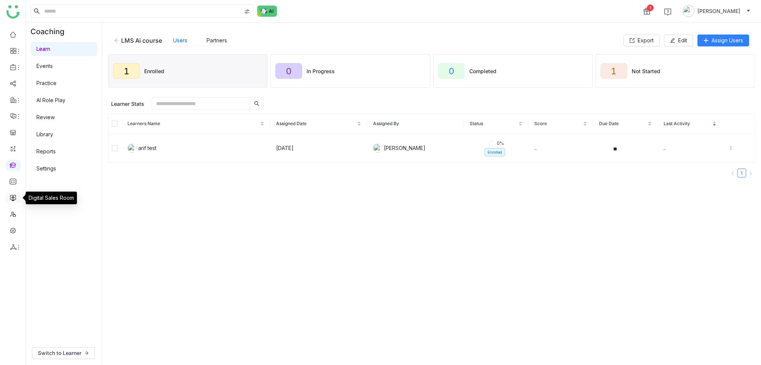
click at [15, 194] on link at bounding box center [13, 197] width 7 height 6
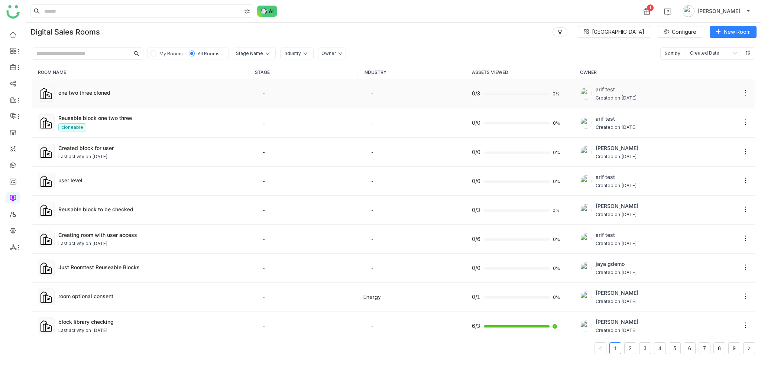
click at [111, 94] on div "one two three cloned" at bounding box center [150, 93] width 185 height 8
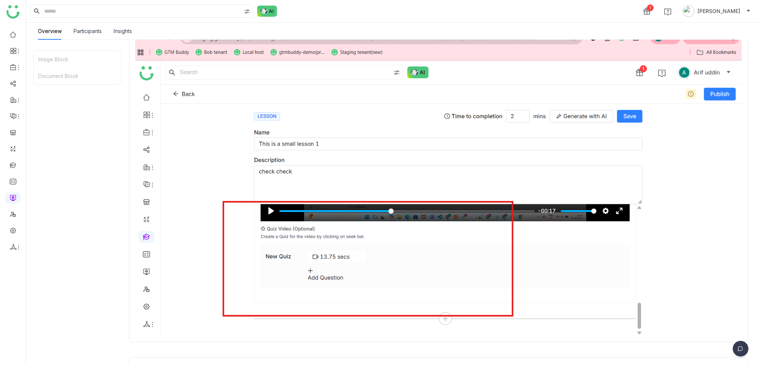
scroll to position [217, 0]
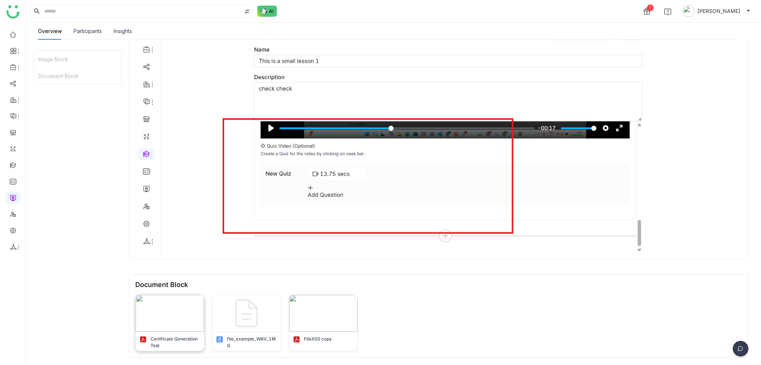
click at [191, 316] on img at bounding box center [170, 313] width 69 height 37
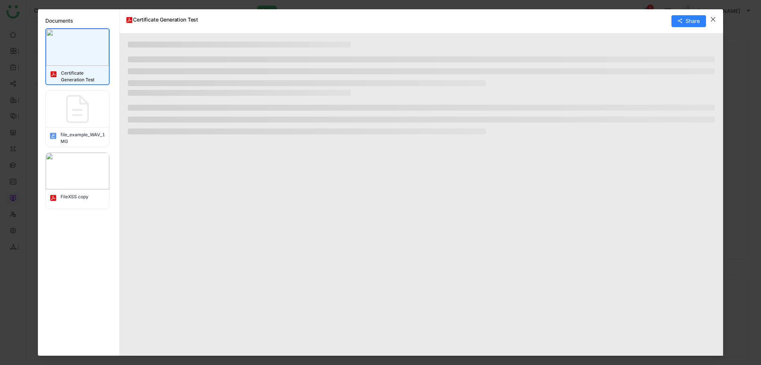
click at [98, 114] on div at bounding box center [78, 109] width 64 height 37
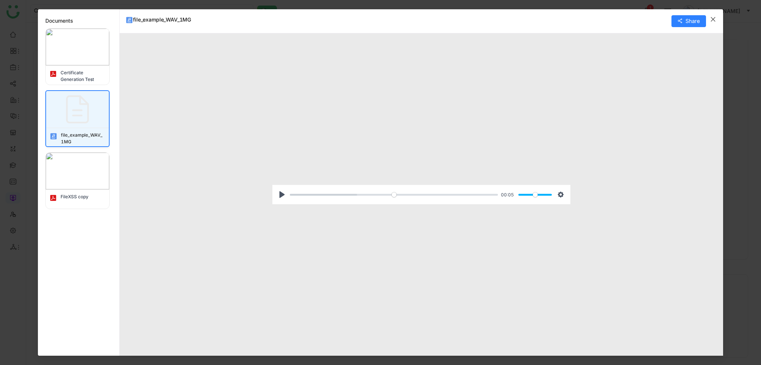
click at [103, 63] on img at bounding box center [78, 47] width 64 height 37
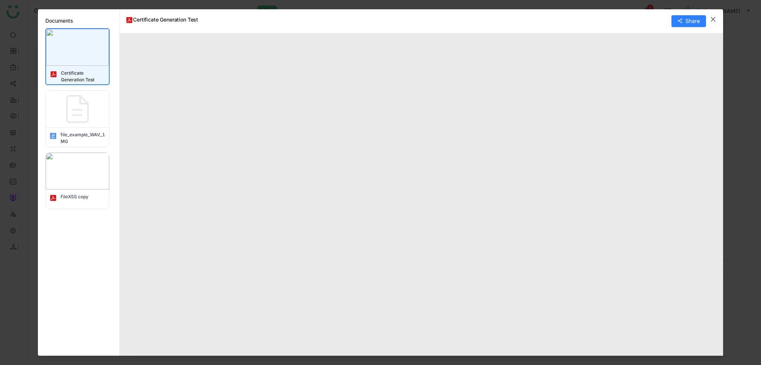
click at [713, 15] on span "Close" at bounding box center [713, 19] width 20 height 20
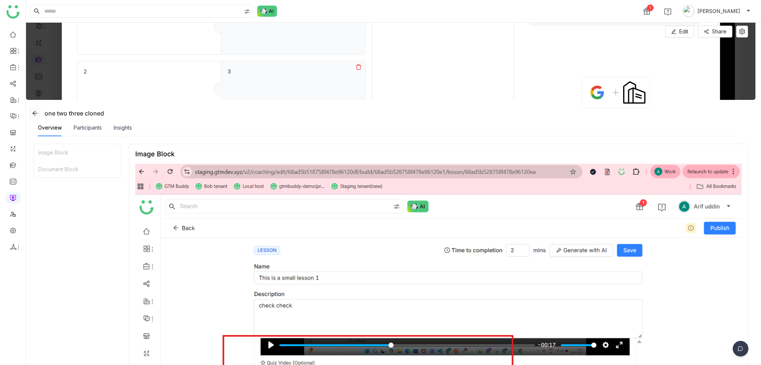
click at [32, 113] on span at bounding box center [34, 113] width 11 height 6
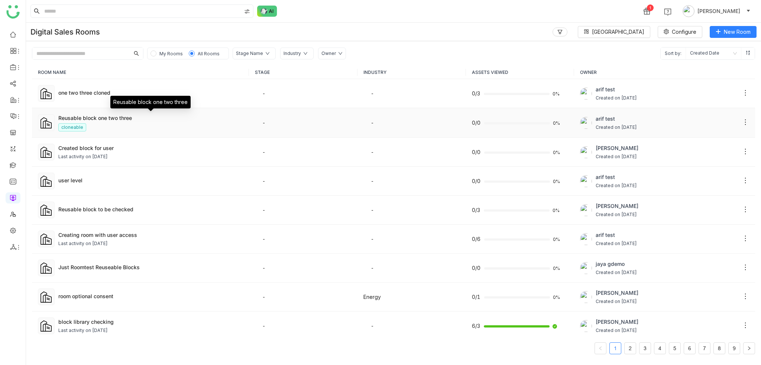
click at [105, 119] on div "Reusable block one two three" at bounding box center [150, 118] width 185 height 8
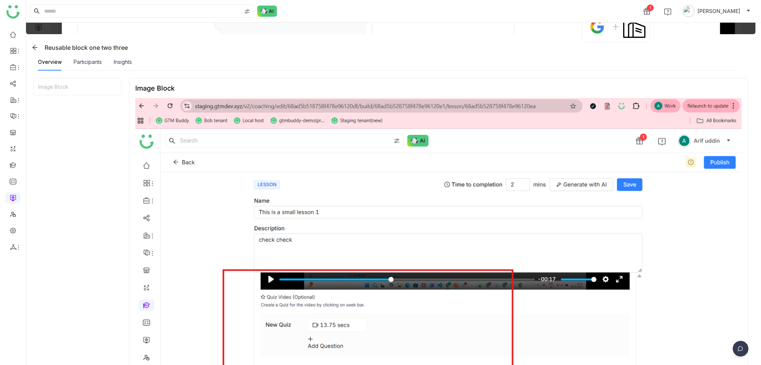
scroll to position [119, 0]
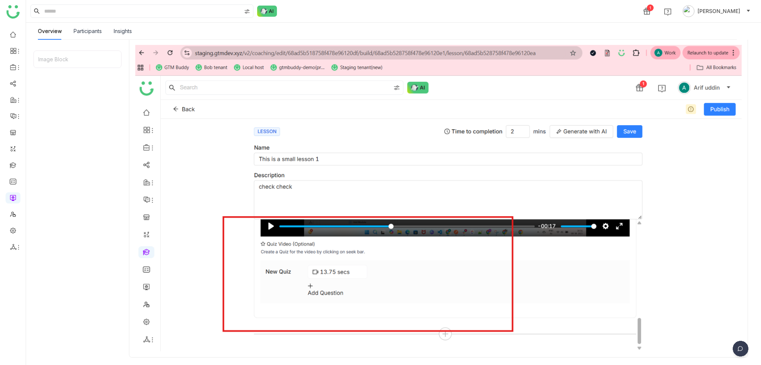
click at [447, 335] on img at bounding box center [438, 198] width 606 height 306
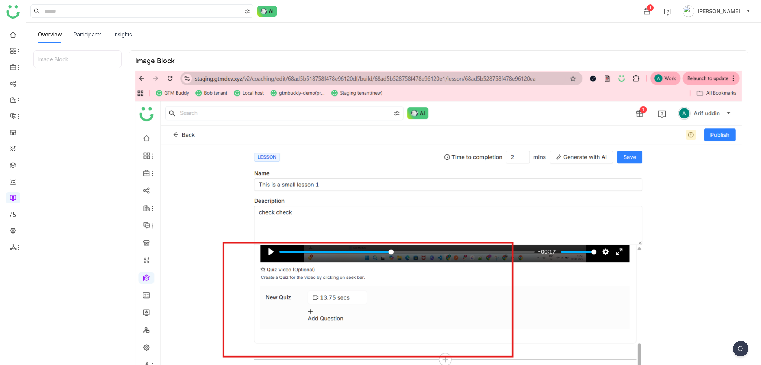
scroll to position [0, 0]
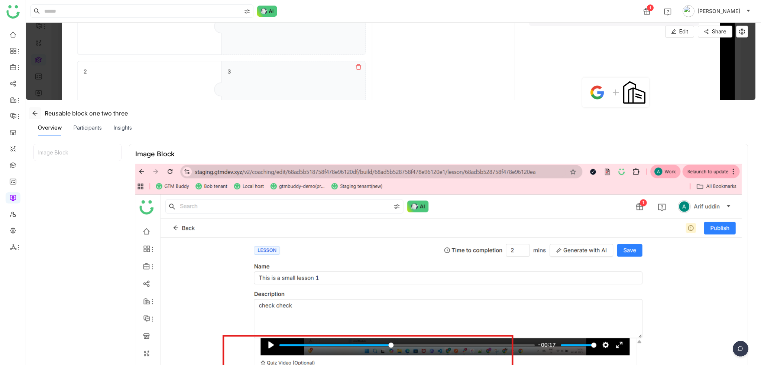
click at [32, 116] on button at bounding box center [35, 113] width 12 height 12
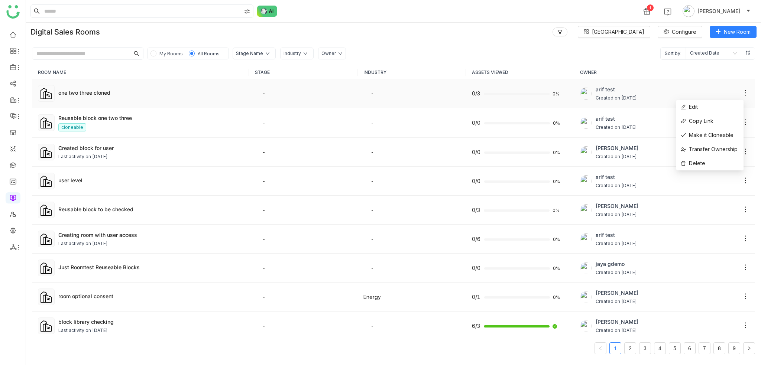
click at [741, 93] on icon at bounding box center [744, 92] width 7 height 7
click at [729, 124] on li "Copy Link" at bounding box center [709, 121] width 67 height 14
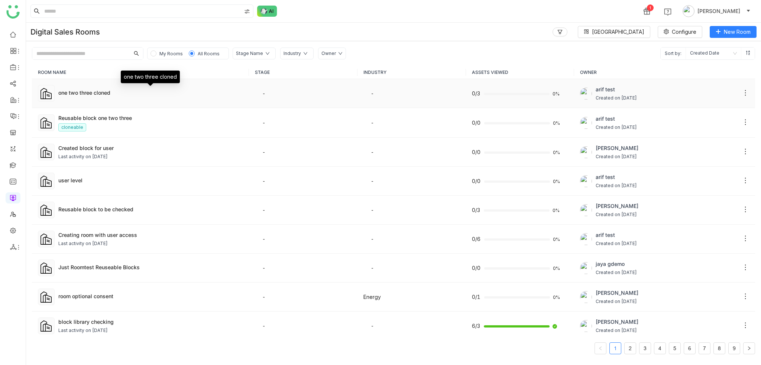
click at [103, 90] on div "one two three cloned" at bounding box center [150, 93] width 185 height 8
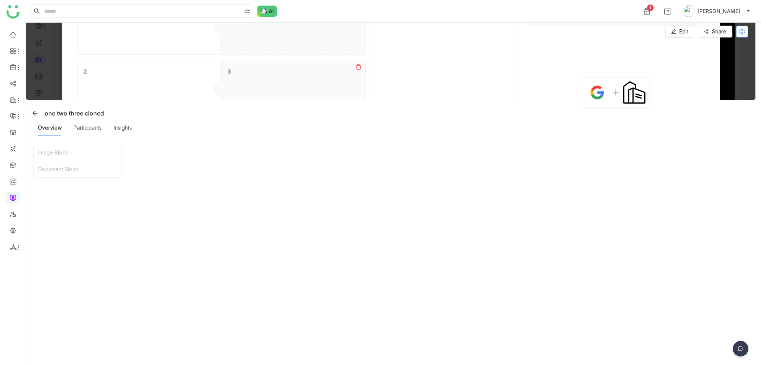
click at [737, 32] on icon at bounding box center [741, 32] width 11 height 6
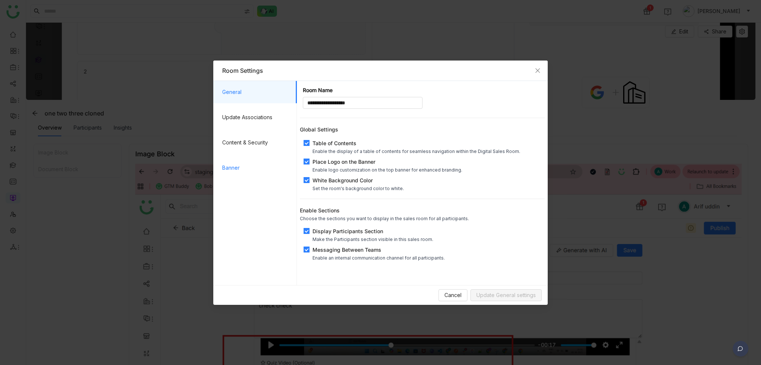
click at [244, 175] on span "Banner" at bounding box center [256, 168] width 69 height 22
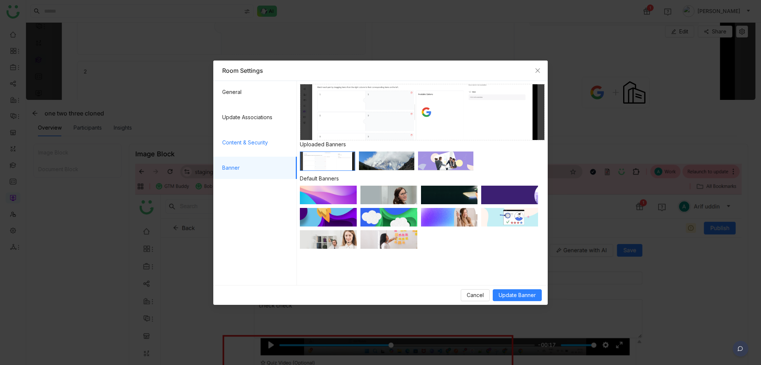
click at [254, 150] on span "Content & Security" at bounding box center [256, 142] width 69 height 22
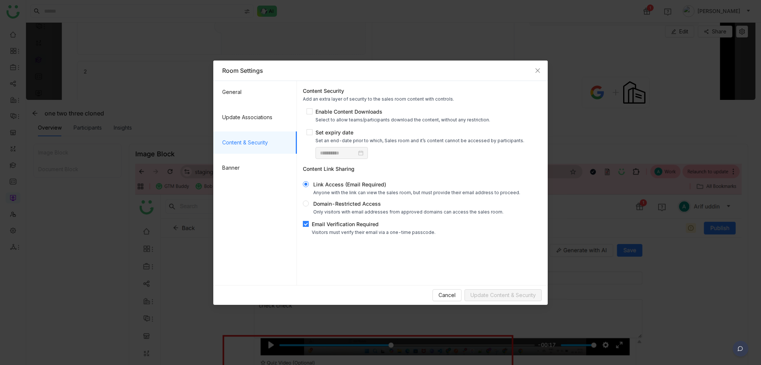
click at [312, 221] on div "Email Verification Required" at bounding box center [374, 224] width 124 height 8
click at [524, 292] on span "Update Content & Security" at bounding box center [502, 295] width 65 height 8
click at [539, 65] on span "Close" at bounding box center [537, 71] width 20 height 20
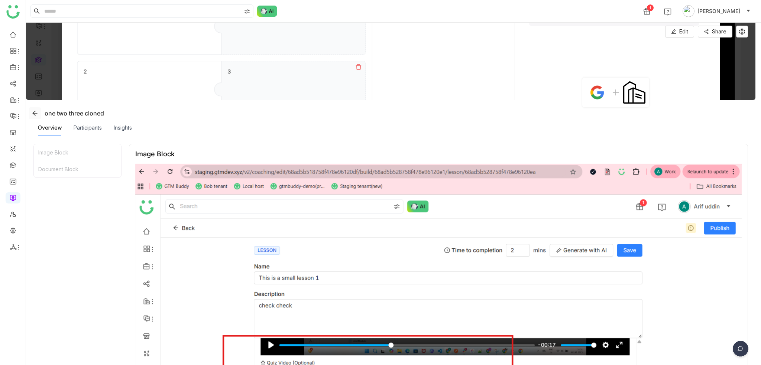
click at [36, 114] on icon at bounding box center [35, 113] width 6 height 6
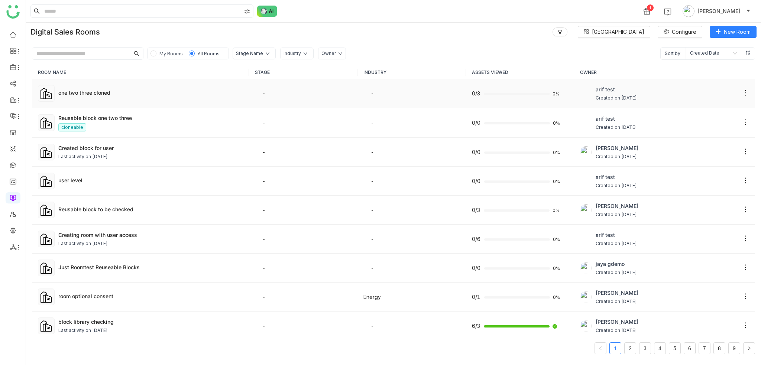
click at [743, 93] on icon at bounding box center [744, 92] width 7 height 7
click at [719, 121] on li "Copy Link" at bounding box center [709, 121] width 67 height 14
click at [73, 96] on div "one two three cloned" at bounding box center [150, 93] width 185 height 9
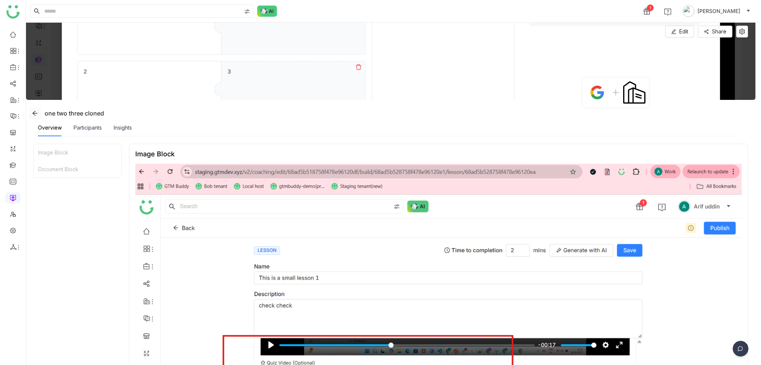
click at [34, 111] on icon at bounding box center [35, 113] width 6 height 6
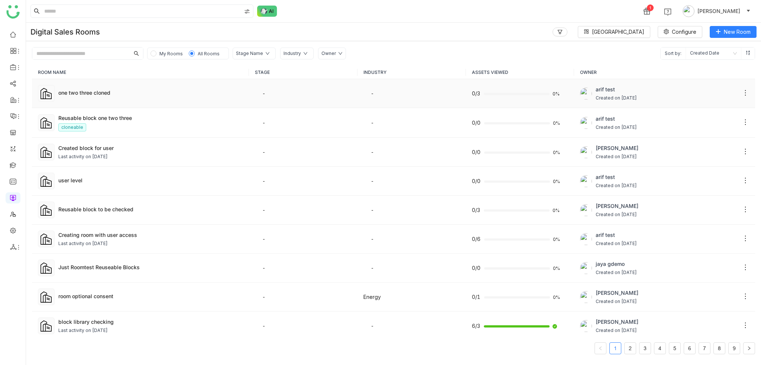
click at [59, 100] on td "one two three cloned" at bounding box center [140, 93] width 217 height 29
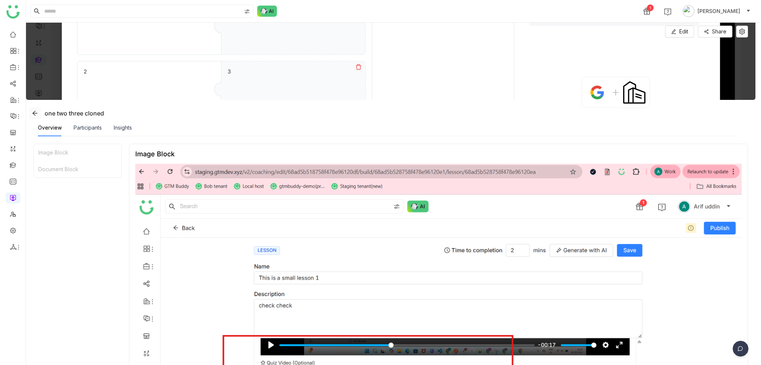
click at [35, 113] on icon at bounding box center [35, 113] width 6 height 6
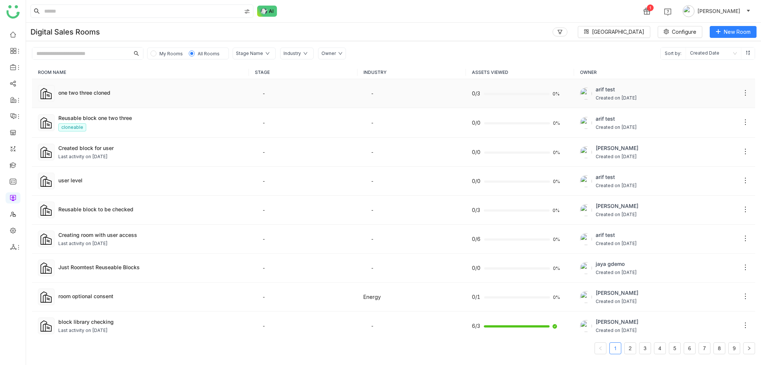
click at [68, 97] on div "one two three cloned" at bounding box center [150, 93] width 185 height 9
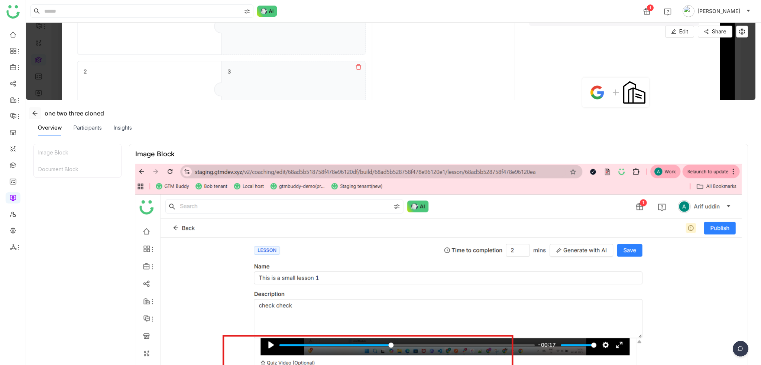
click at [40, 111] on span at bounding box center [34, 113] width 11 height 6
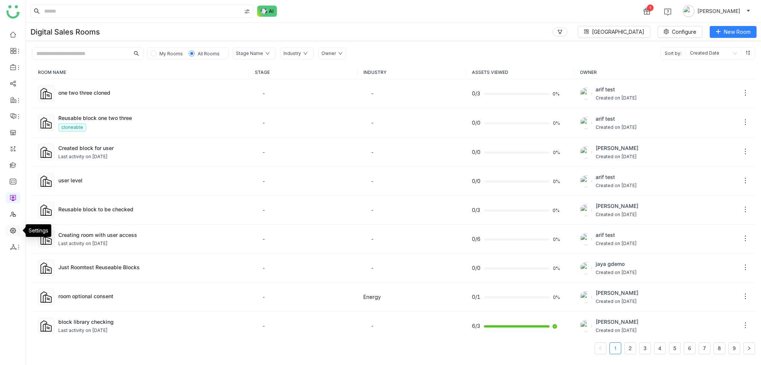
click at [10, 227] on link at bounding box center [13, 230] width 7 height 6
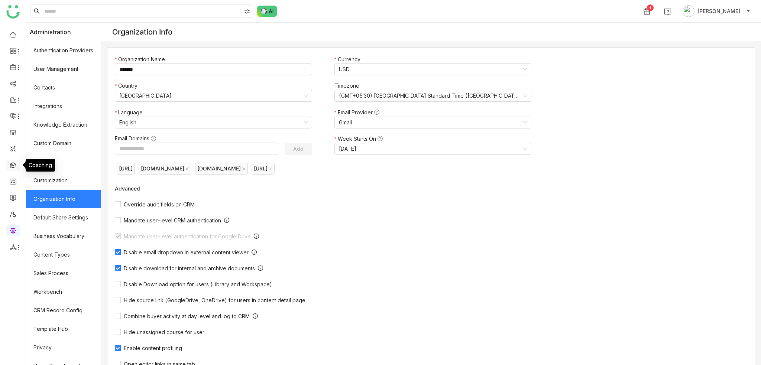
click at [12, 164] on link at bounding box center [13, 165] width 7 height 6
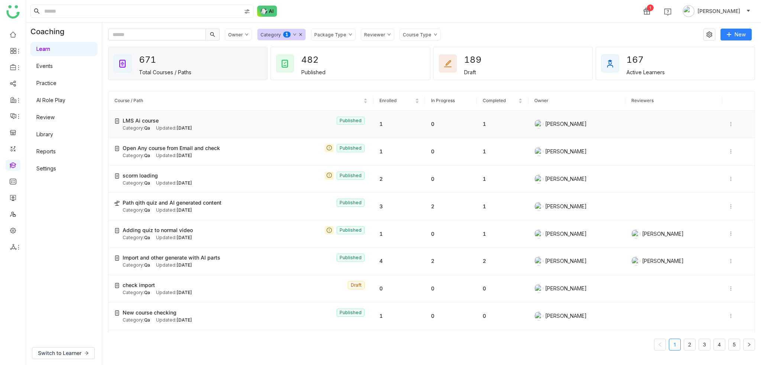
click at [728, 124] on icon at bounding box center [730, 123] width 5 height 5
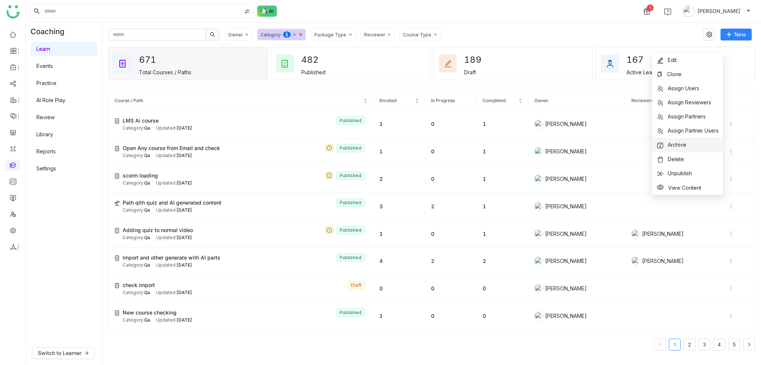
click at [689, 143] on li "Archive" at bounding box center [687, 145] width 71 height 14
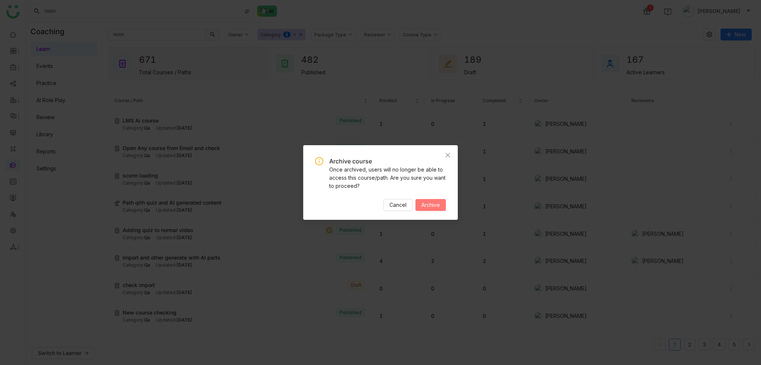
click at [419, 206] on button "Archive" at bounding box center [430, 205] width 30 height 12
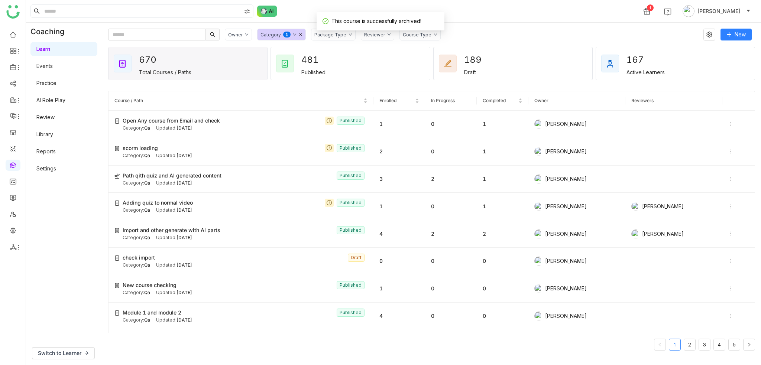
click at [334, 36] on div "Package Type" at bounding box center [330, 35] width 32 height 6
click at [364, 35] on div "Reviewer" at bounding box center [374, 35] width 21 height 6
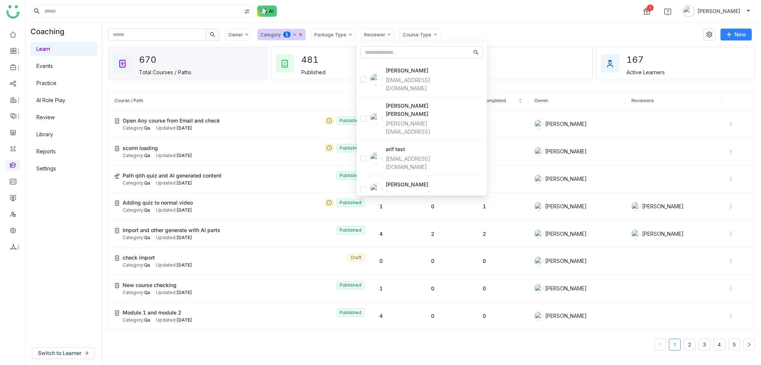
click at [415, 33] on div "Course Type" at bounding box center [417, 35] width 29 height 6
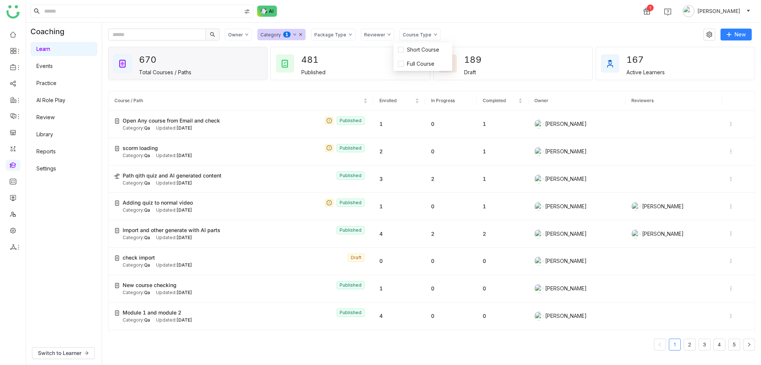
click at [300, 34] on icon at bounding box center [301, 35] width 4 height 4
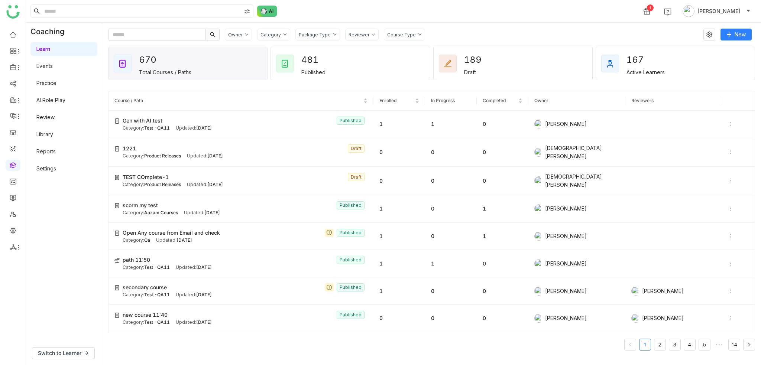
click at [491, 23] on div "Owner Category Package Type Reviewer Course Type New 670 Total Courses / Paths …" at bounding box center [431, 194] width 659 height 342
click at [729, 34] on icon at bounding box center [728, 34] width 0 height 4
click at [490, 26] on div "Owner Category Package Type Reviewer Course Type New 670 Total Courses / Paths …" at bounding box center [431, 194] width 659 height 342
click at [718, 49] on span "New Course" at bounding box center [712, 50] width 38 height 8
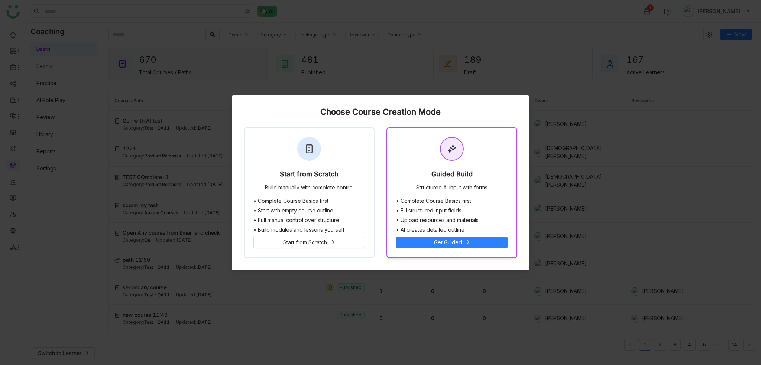
click at [422, 156] on div "Guided Build Structured AI input with forms" at bounding box center [451, 163] width 129 height 70
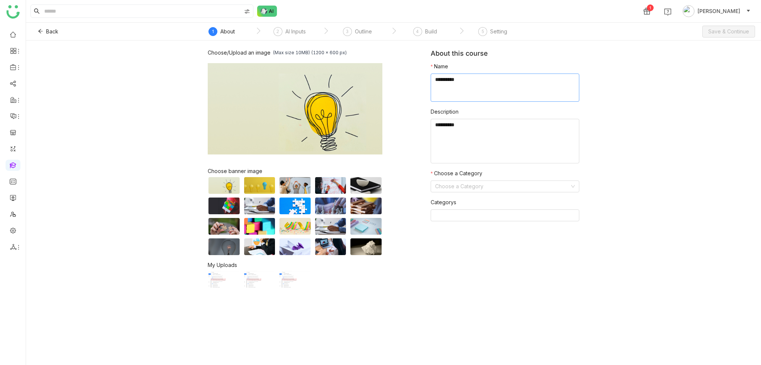
click at [521, 87] on textarea at bounding box center [504, 88] width 149 height 28
type textarea "**********"
click at [536, 182] on input at bounding box center [502, 186] width 134 height 11
type input "*"
click at [526, 201] on div "Qa" at bounding box center [505, 201] width 140 height 8
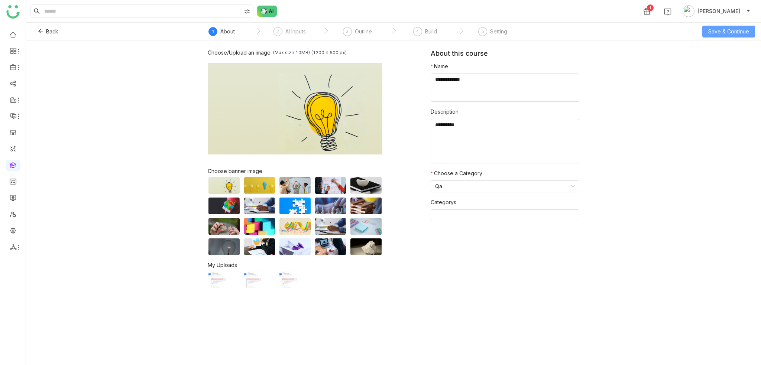
click at [730, 32] on span "Save & Continue" at bounding box center [728, 31] width 41 height 8
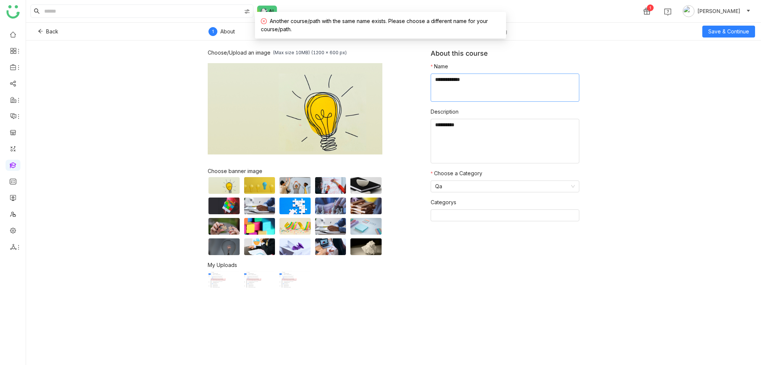
click at [535, 84] on textarea at bounding box center [504, 88] width 149 height 28
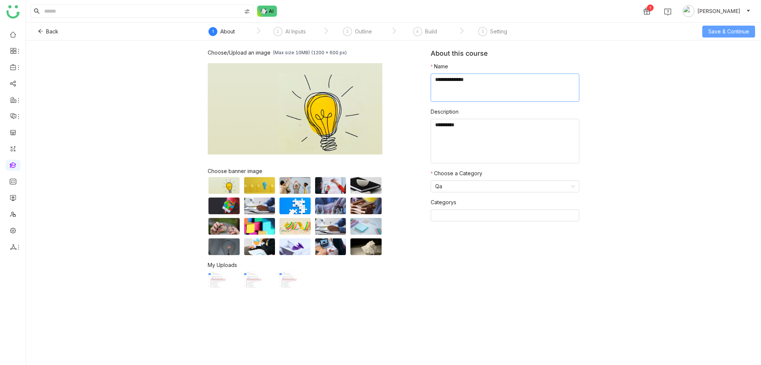
type textarea "**********"
click at [751, 30] on button "Save & Continue" at bounding box center [728, 32] width 53 height 12
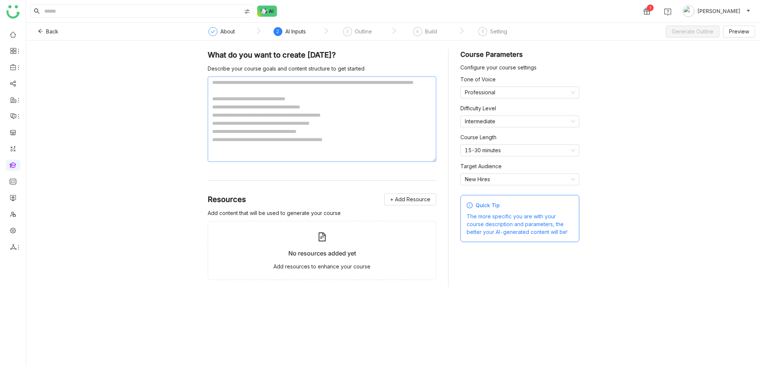
click at [339, 81] on textarea at bounding box center [322, 119] width 228 height 85
drag, startPoint x: 353, startPoint y: 152, endPoint x: 220, endPoint y: 89, distance: 147.4
click at [220, 89] on textarea at bounding box center [322, 119] width 228 height 85
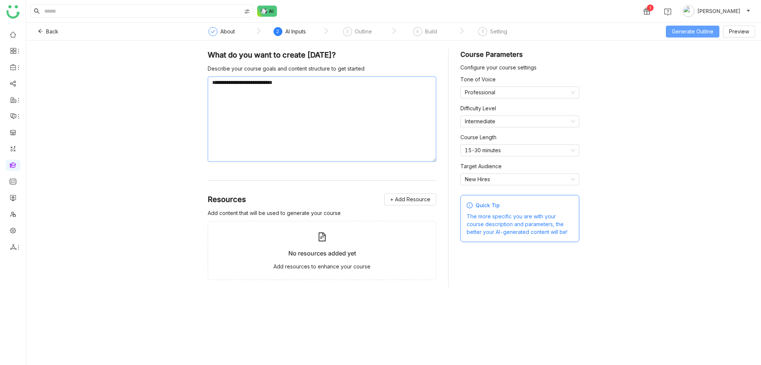
type textarea "**********"
click at [706, 31] on span "Generate Outline" at bounding box center [693, 31] width 42 height 8
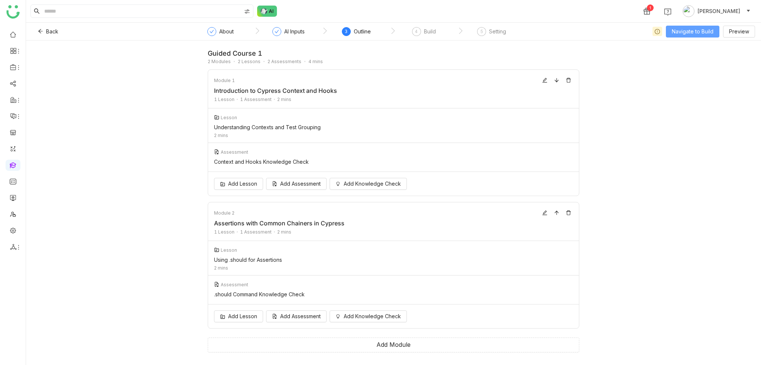
click at [700, 26] on button "Navigate to Build" at bounding box center [692, 32] width 53 height 12
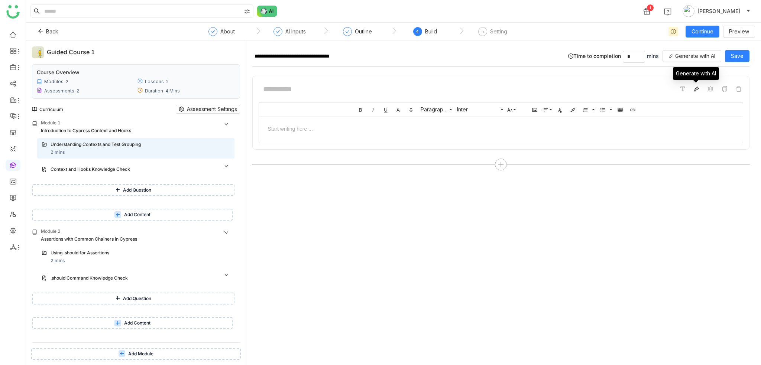
click at [698, 88] on icon at bounding box center [696, 89] width 6 height 6
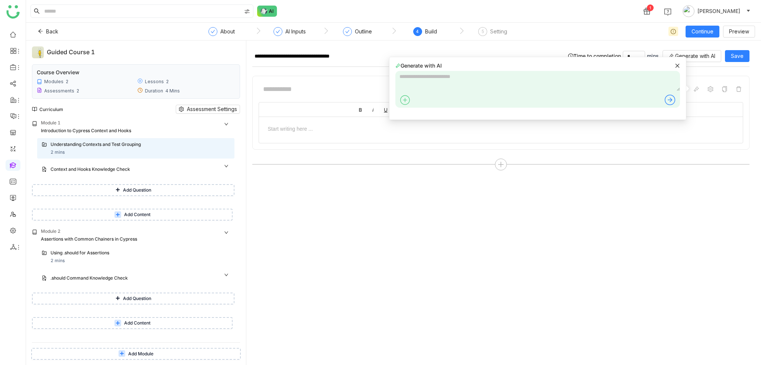
click at [508, 86] on textarea at bounding box center [537, 81] width 285 height 20
type textarea "**********"
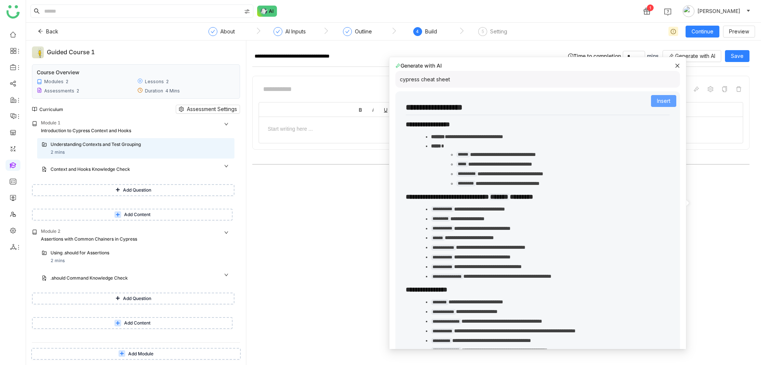
click at [657, 104] on span "Insert" at bounding box center [663, 101] width 13 height 8
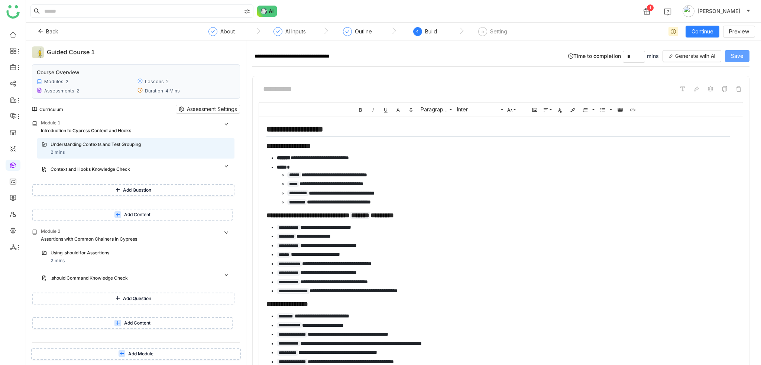
click at [736, 56] on span "Save" at bounding box center [737, 56] width 13 height 8
click at [491, 32] on div "Setting" at bounding box center [498, 31] width 17 height 9
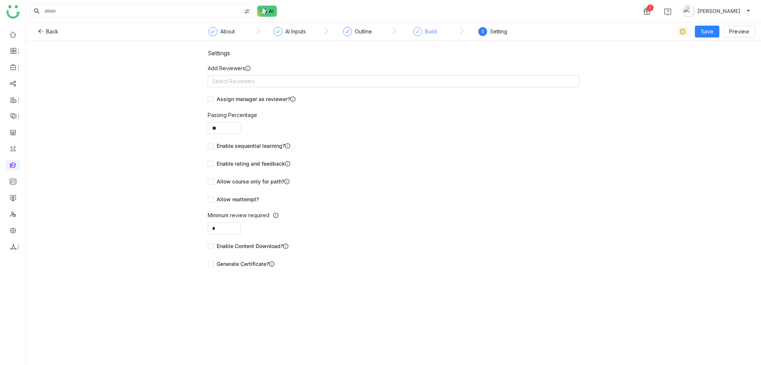
click at [432, 33] on div "Build" at bounding box center [431, 31] width 12 height 9
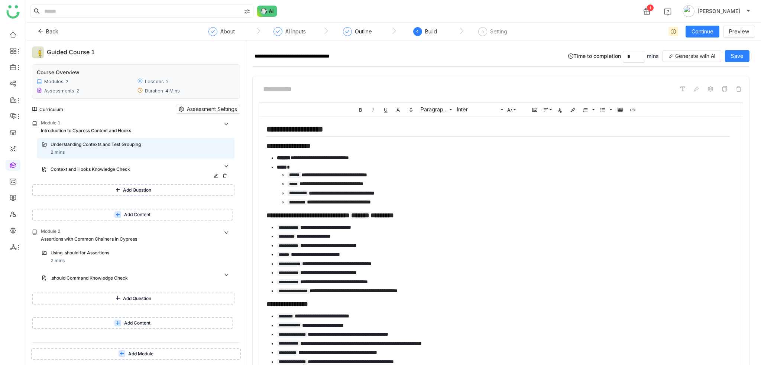
click at [123, 169] on div "Context and Hooks Knowledge Check" at bounding box center [130, 169] width 158 height 7
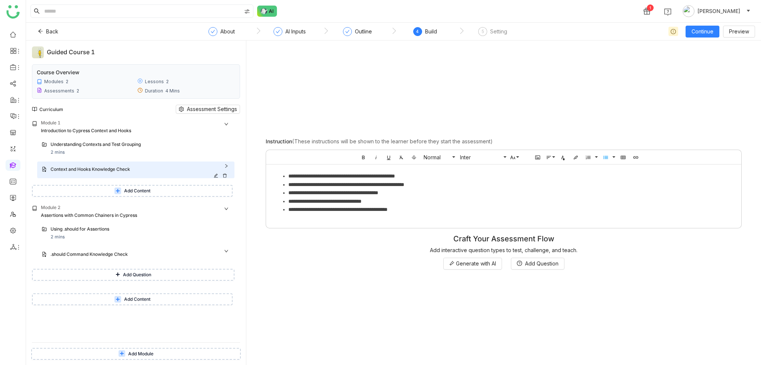
click at [126, 169] on div "Context and Hooks Knowledge Check" at bounding box center [130, 169] width 158 height 7
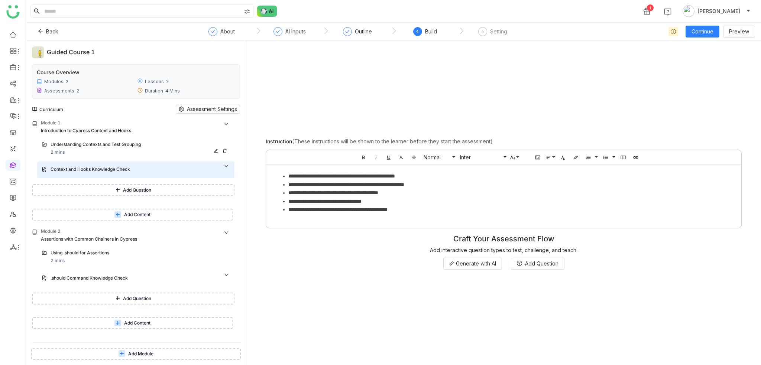
click at [138, 152] on div "Understanding Contexts and Test Grouping 2 mins" at bounding box center [140, 148] width 179 height 15
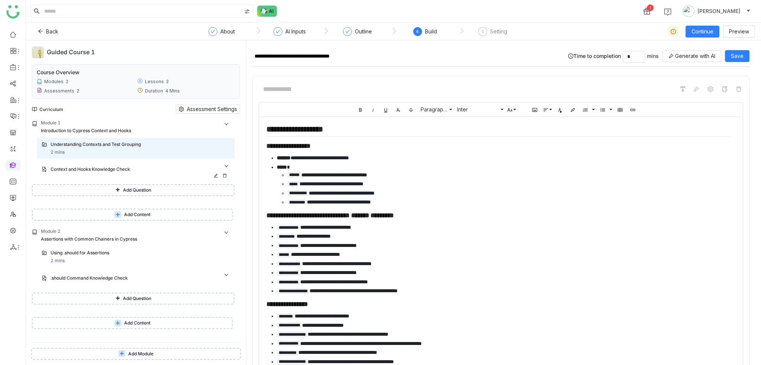
click at [132, 165] on div "Context and Hooks Knowledge Check" at bounding box center [135, 170] width 197 height 17
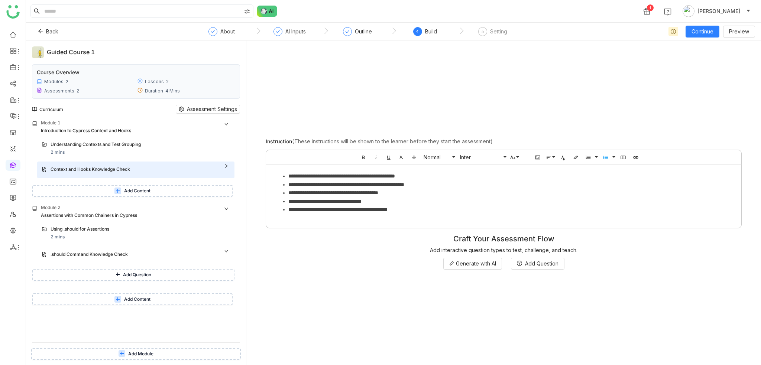
click at [544, 200] on li "**********" at bounding box center [510, 201] width 445 height 8
click at [477, 261] on span "Generate with AI" at bounding box center [476, 264] width 40 height 8
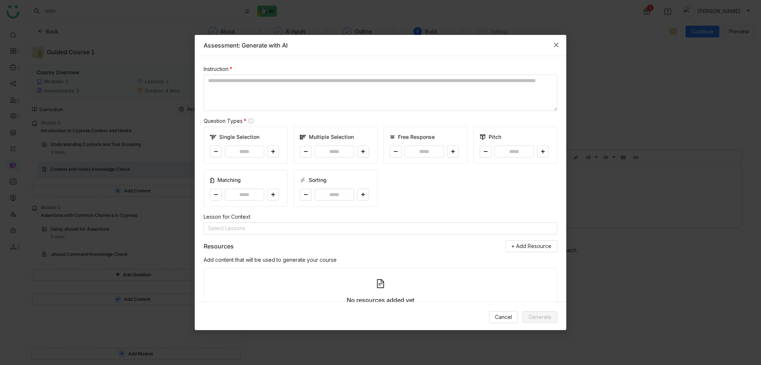
click at [557, 46] on icon "Close" at bounding box center [556, 45] width 6 height 6
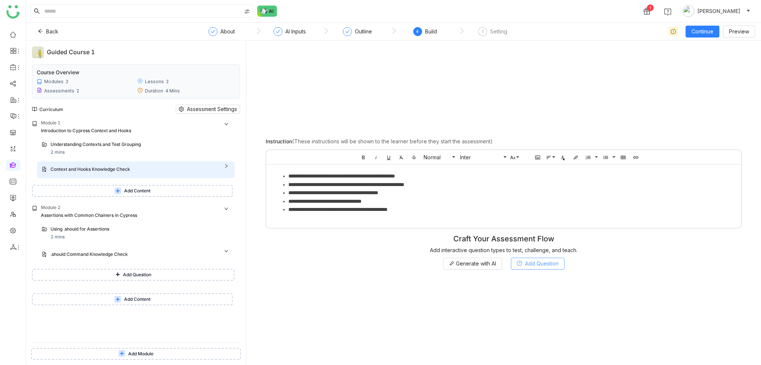
click at [527, 258] on button "Add Question" at bounding box center [537, 264] width 53 height 12
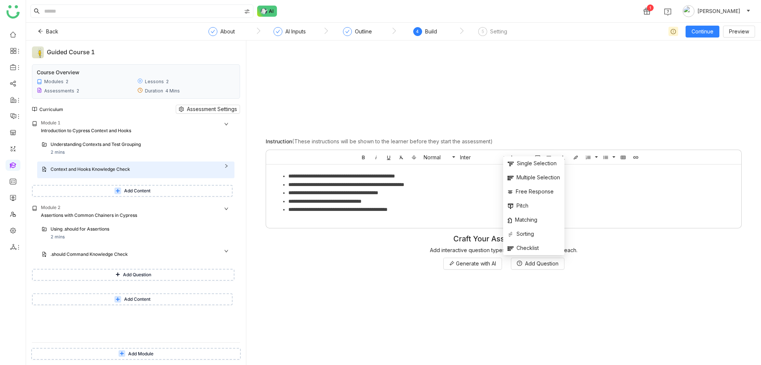
click at [509, 100] on div "**********" at bounding box center [503, 202] width 503 height 313
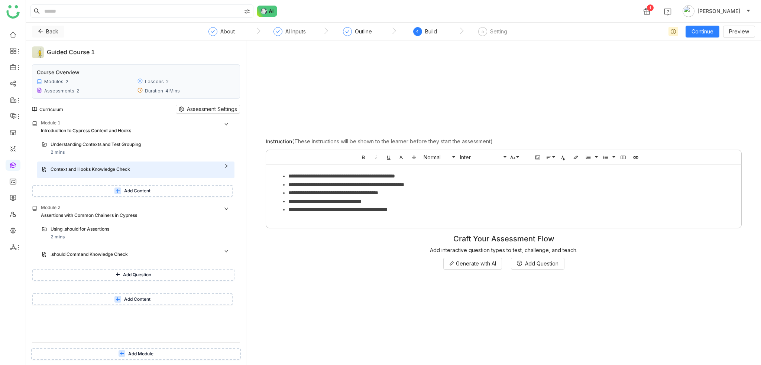
click at [46, 31] on span "Back" at bounding box center [52, 31] width 12 height 8
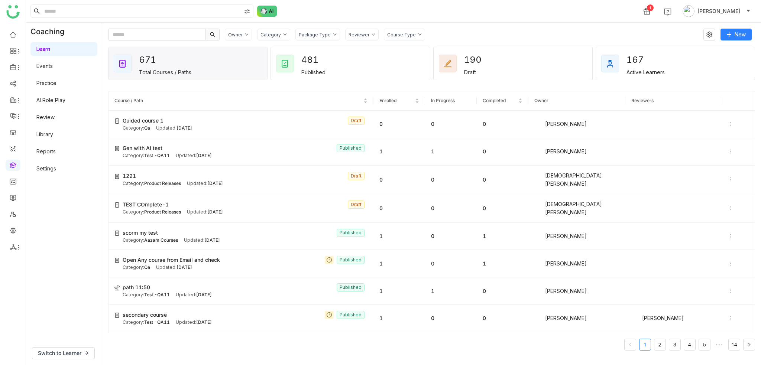
click at [280, 34] on div "Category" at bounding box center [273, 35] width 33 height 12
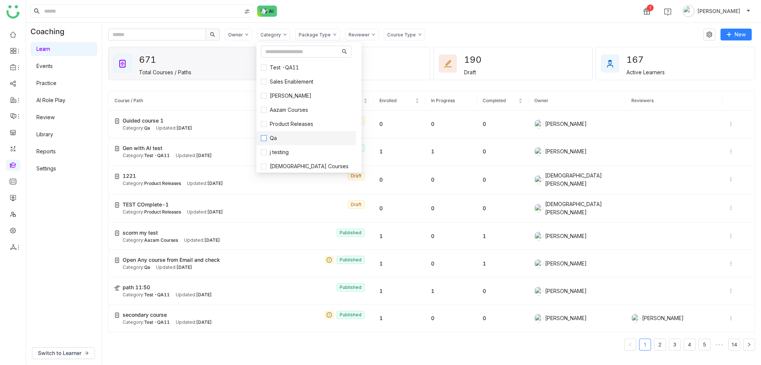
click at [274, 139] on span "Qa" at bounding box center [273, 138] width 13 height 8
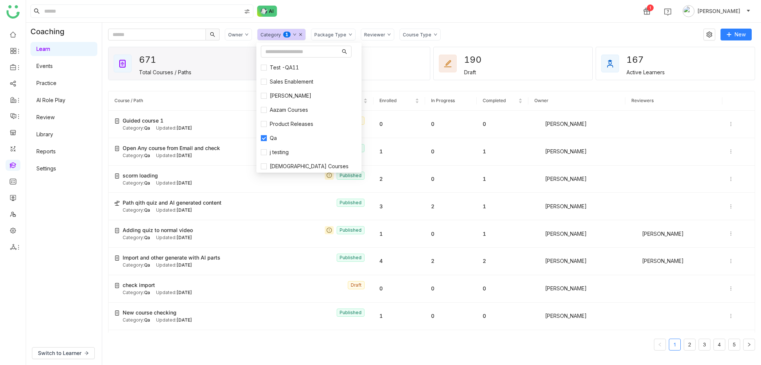
click at [470, 33] on div "Owner Category 0 1 2 3 4 5 6 7 8 9 Package Type Reviewer Course Type" at bounding box center [461, 35] width 473 height 12
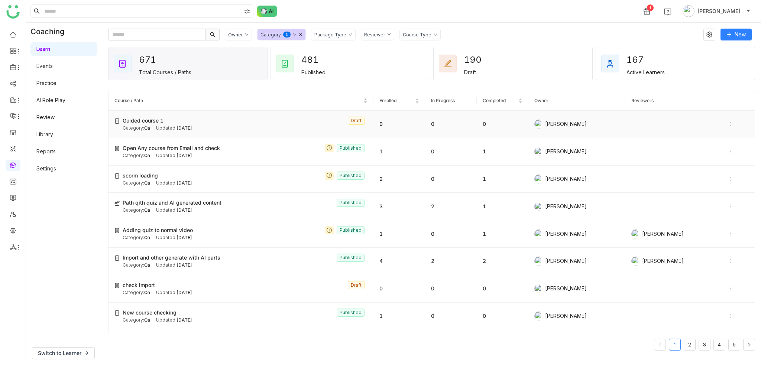
click at [728, 121] on icon at bounding box center [730, 123] width 5 height 5
click at [708, 103] on span "Publish" at bounding box center [709, 103] width 17 height 6
click at [743, 32] on span "New" at bounding box center [739, 34] width 11 height 8
click at [719, 47] on span "New Course" at bounding box center [712, 50] width 38 height 8
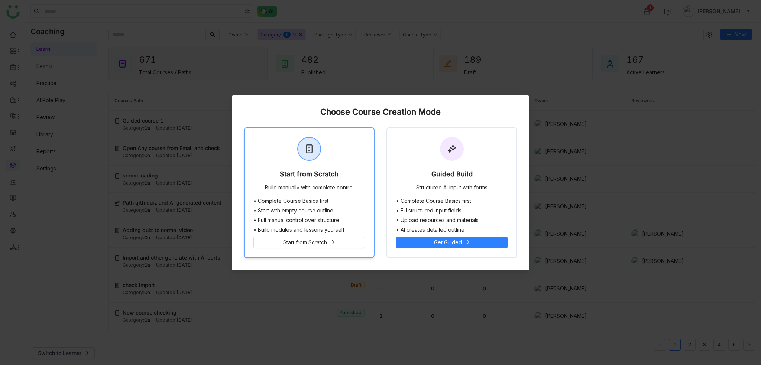
click at [322, 146] on div "Start from Scratch Build manually with complete control" at bounding box center [308, 163] width 129 height 70
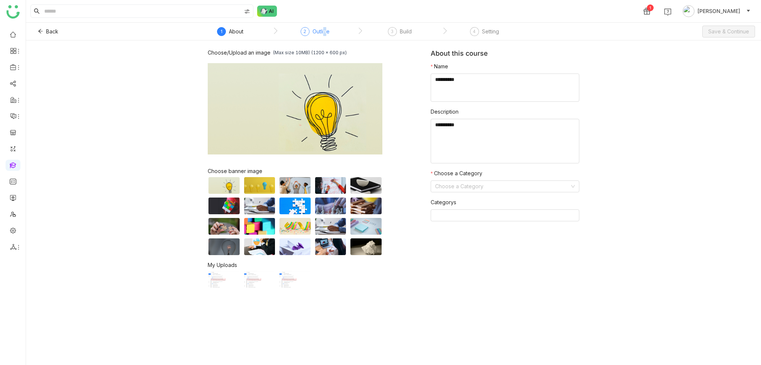
click at [324, 32] on div "Outline" at bounding box center [320, 31] width 17 height 9
click at [510, 84] on textarea at bounding box center [504, 88] width 149 height 28
type textarea "**********"
click at [477, 118] on nz-form-item "Description" at bounding box center [504, 136] width 149 height 56
click at [474, 132] on textarea at bounding box center [504, 141] width 149 height 45
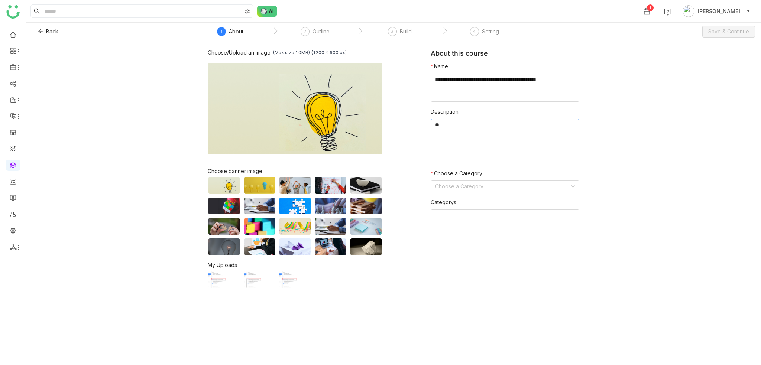
type textarea "*"
type textarea "**********"
click at [484, 184] on input at bounding box center [502, 186] width 134 height 11
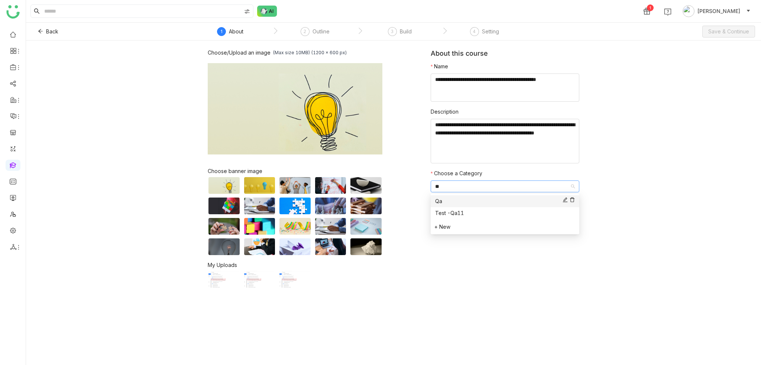
type input "**"
drag, startPoint x: 474, startPoint y: 203, endPoint x: 475, endPoint y: 199, distance: 4.2
click at [475, 202] on div "Qa" at bounding box center [505, 201] width 140 height 8
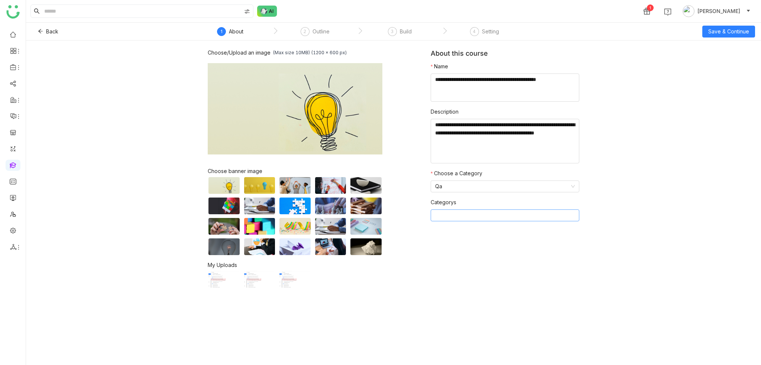
click at [487, 220] on nz-select-top-control at bounding box center [504, 215] width 149 height 12
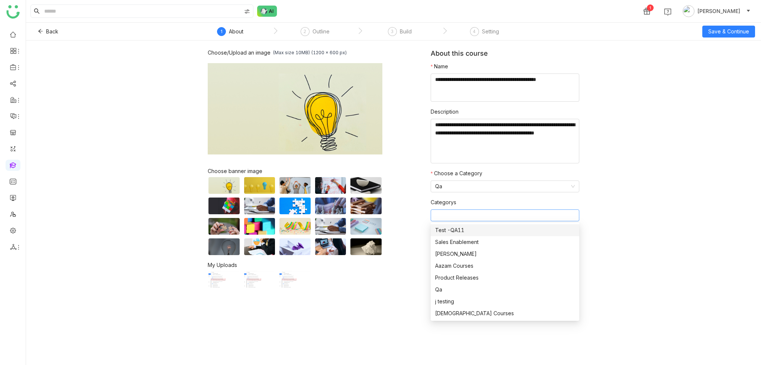
click at [485, 230] on div "Test -QA11" at bounding box center [505, 230] width 140 height 8
click at [731, 38] on div "Back 1 About 2 Outline 3 Build 4 Setting Save & Continue" at bounding box center [393, 32] width 735 height 18
click at [734, 35] on span "Save & Continue" at bounding box center [728, 31] width 41 height 8
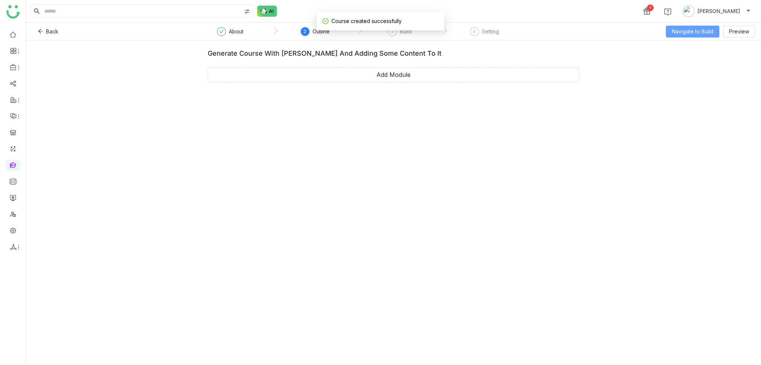
click at [681, 32] on span "Navigate to Build" at bounding box center [693, 31] width 42 height 8
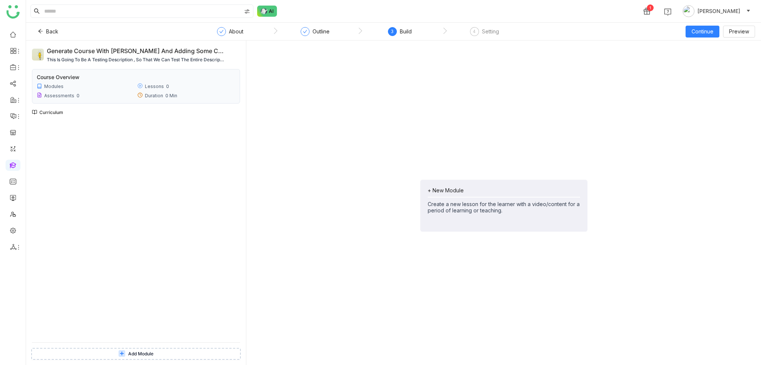
click at [459, 188] on div "+ New Module" at bounding box center [504, 190] width 152 height 6
click at [457, 224] on span "Add Module" at bounding box center [447, 222] width 30 height 8
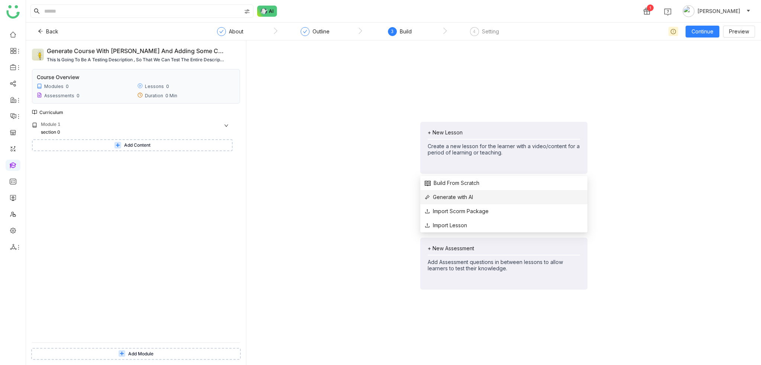
click at [463, 199] on span "Generate with AI" at bounding box center [449, 197] width 48 height 8
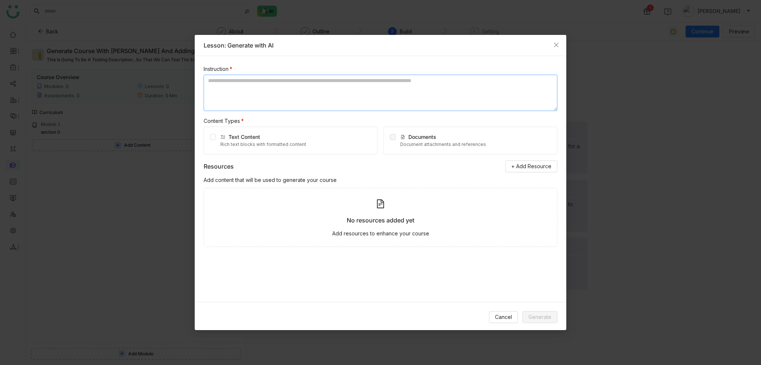
click at [289, 92] on textarea at bounding box center [381, 93] width 354 height 36
type textarea "*"
type textarea "**********"
click at [209, 136] on div "Text Content Rich text blocks with formatted content" at bounding box center [291, 141] width 174 height 28
click at [359, 218] on div "No resources added yet" at bounding box center [381, 220] width 68 height 9
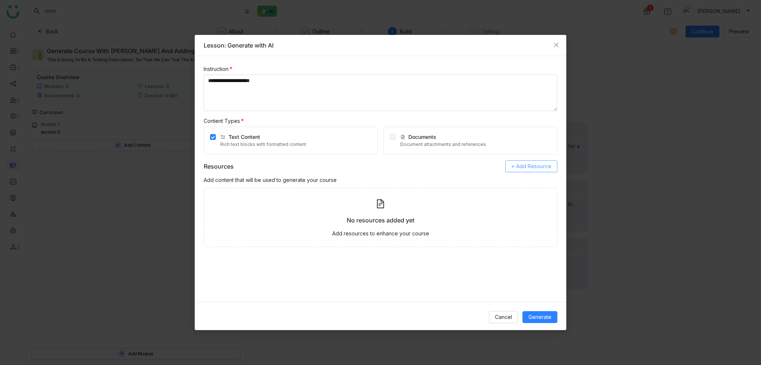
click at [532, 163] on span "+ Add Resource" at bounding box center [531, 166] width 40 height 8
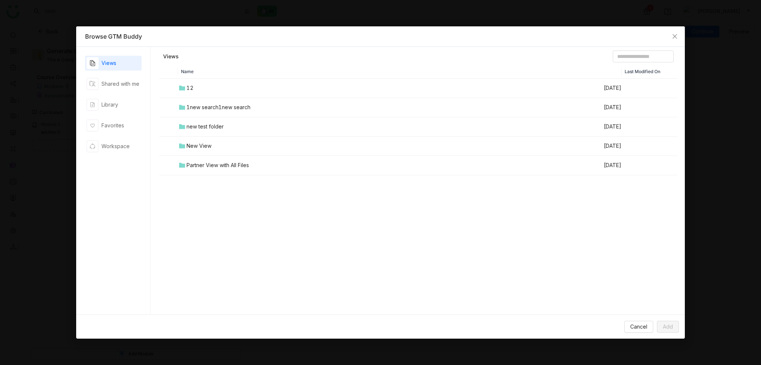
click at [194, 92] on td "12" at bounding box center [390, 88] width 425 height 19
click at [196, 128] on div "CHEAT SHEET" at bounding box center [206, 127] width 35 height 8
click at [674, 330] on button "Add" at bounding box center [668, 327] width 22 height 12
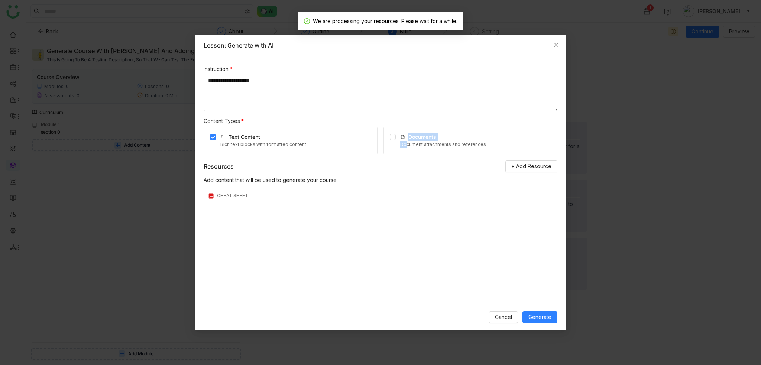
click at [402, 141] on div "Documents Document attachments and references" at bounding box center [443, 140] width 86 height 15
click at [388, 134] on div "Documents Document attachments and references" at bounding box center [470, 141] width 174 height 28
click at [392, 141] on label at bounding box center [393, 140] width 6 height 15
click at [553, 316] on button "Generate" at bounding box center [539, 317] width 35 height 12
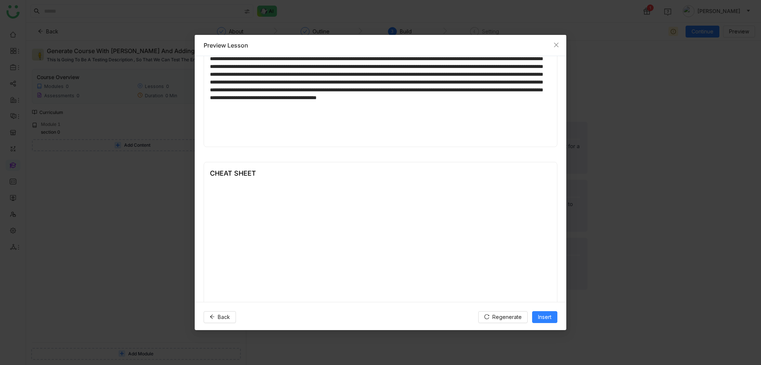
scroll to position [157, 0]
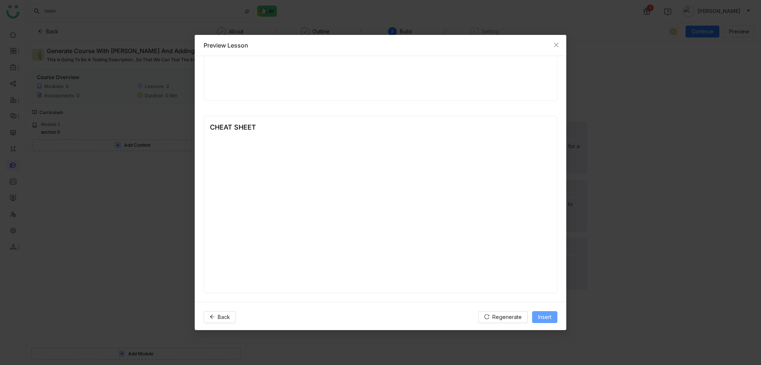
click at [548, 318] on span "Insert" at bounding box center [544, 317] width 13 height 8
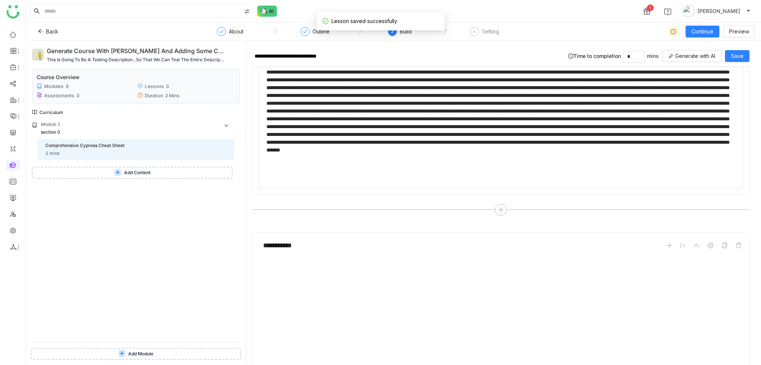
scroll to position [142, 0]
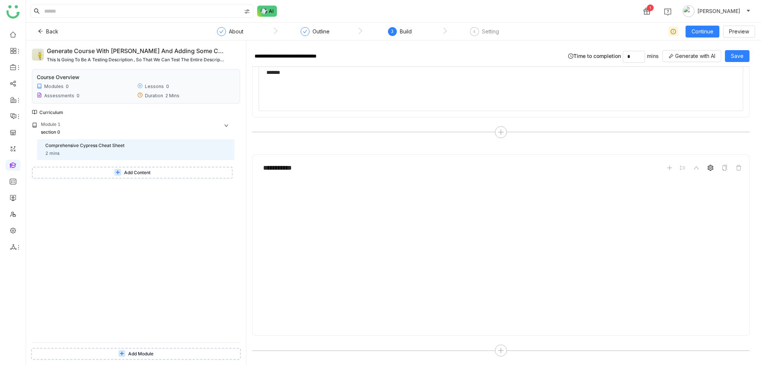
click at [707, 166] on icon at bounding box center [710, 168] width 6 height 6
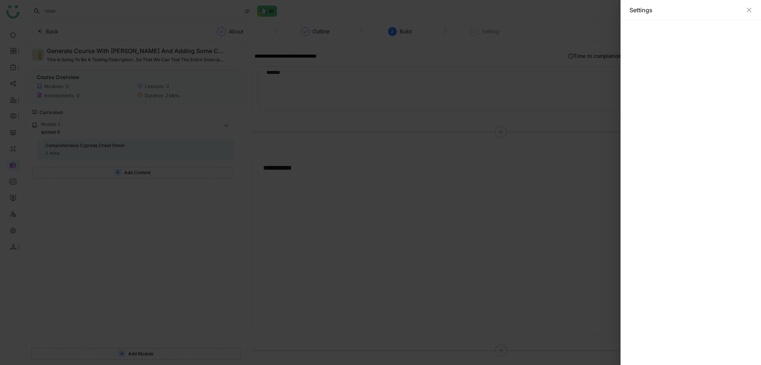
click at [750, 5] on div "Settings" at bounding box center [690, 10] width 140 height 20
click at [747, 10] on icon "Close" at bounding box center [749, 10] width 6 height 6
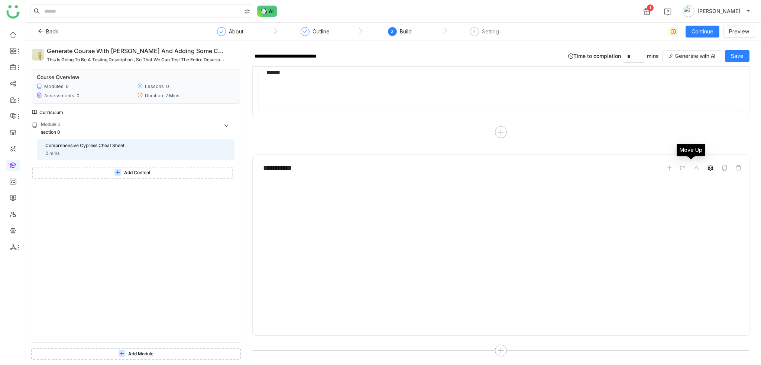
click at [708, 166] on span at bounding box center [710, 167] width 9 height 9
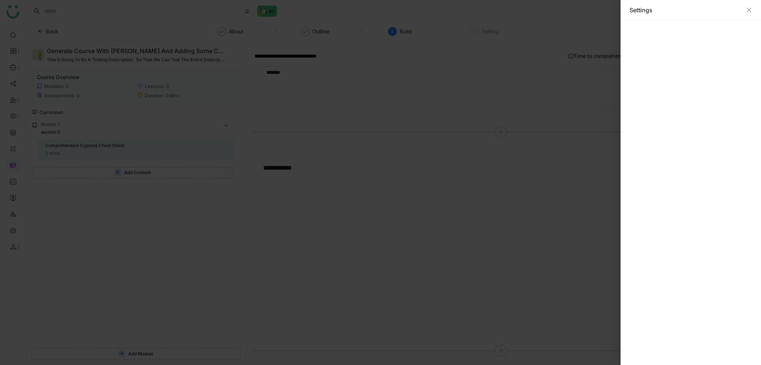
click at [753, 7] on div "Settings" at bounding box center [690, 10] width 140 height 20
click at [746, 11] on icon "Close" at bounding box center [749, 10] width 6 height 6
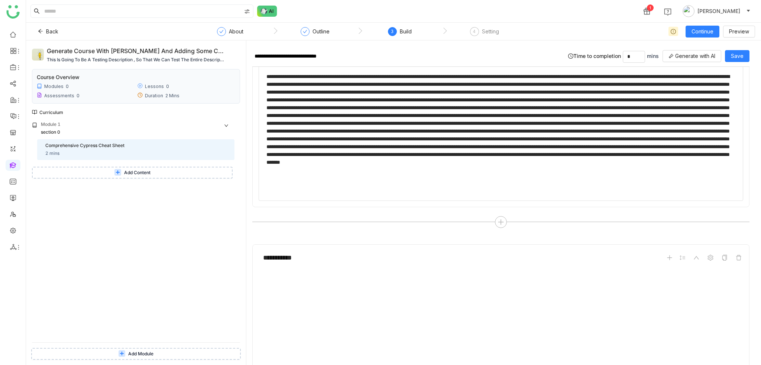
scroll to position [0, 0]
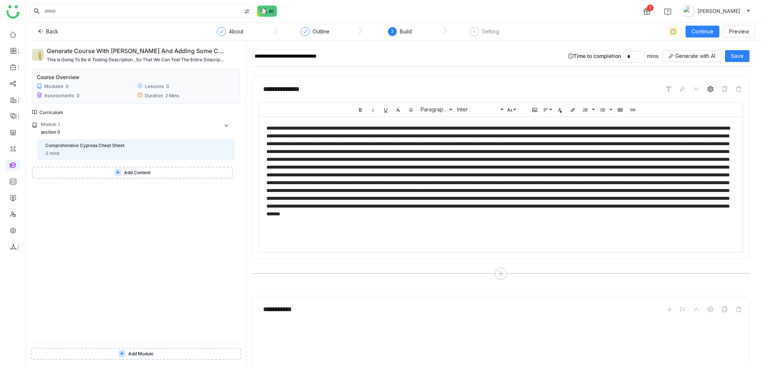
click at [707, 87] on icon at bounding box center [710, 89] width 6 height 6
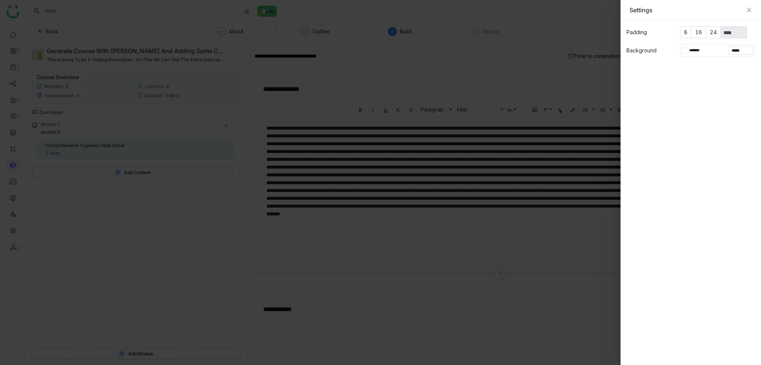
click at [744, 10] on div "Settings" at bounding box center [690, 10] width 123 height 8
click at [744, 11] on div "Settings" at bounding box center [690, 10] width 123 height 8
click at [748, 10] on icon "Close" at bounding box center [749, 10] width 6 height 6
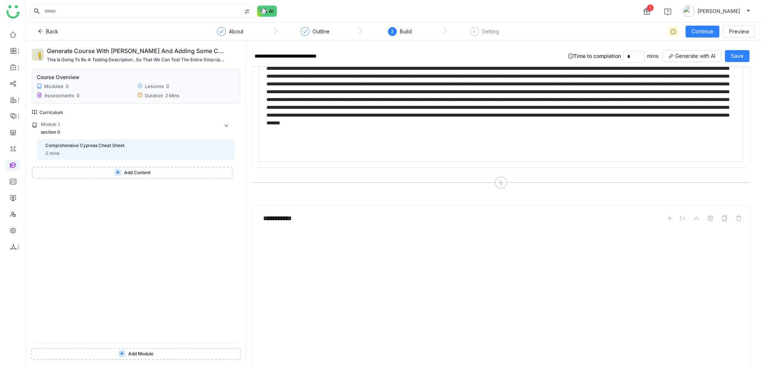
scroll to position [142, 0]
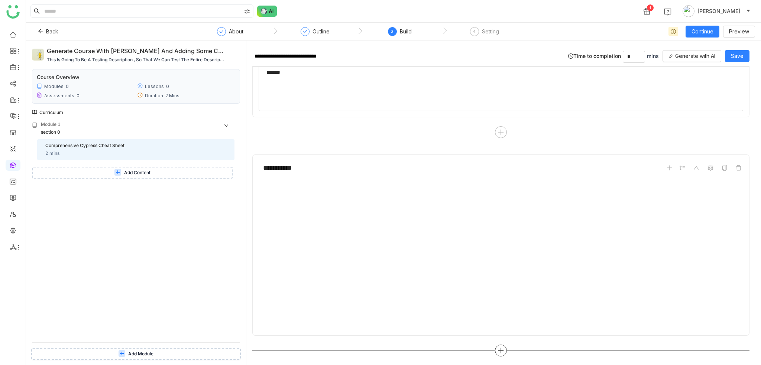
click at [497, 345] on div at bounding box center [501, 351] width 12 height 12
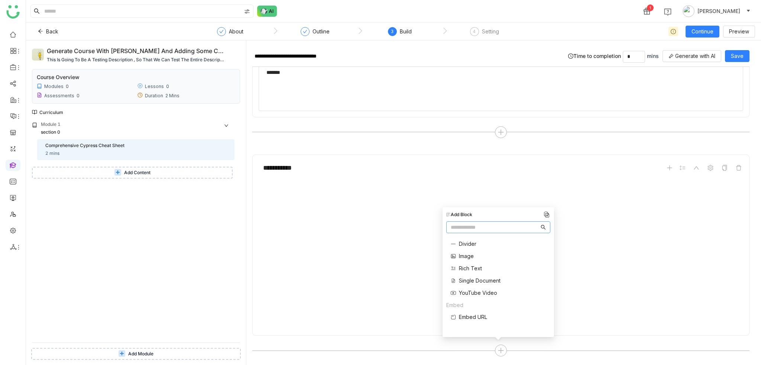
click at [479, 280] on span "Single Document" at bounding box center [480, 281] width 42 height 8
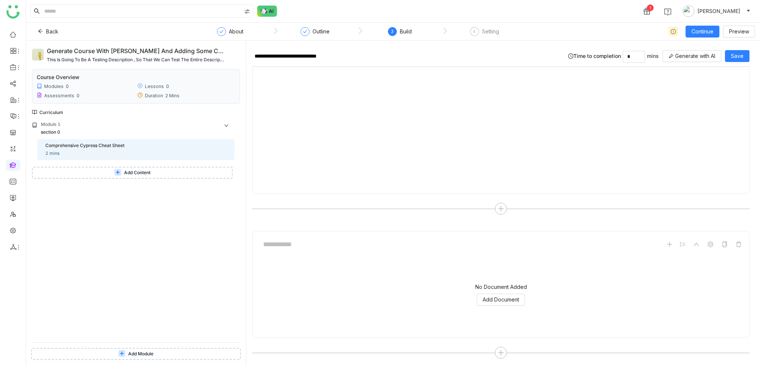
scroll to position [286, 0]
click at [493, 295] on span "Add Document" at bounding box center [501, 297] width 36 height 8
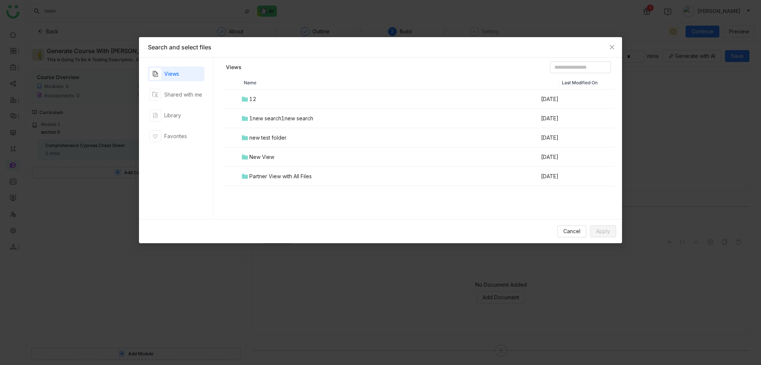
click at [257, 103] on td "12" at bounding box center [390, 99] width 299 height 19
click at [189, 113] on div "Library" at bounding box center [176, 115] width 56 height 15
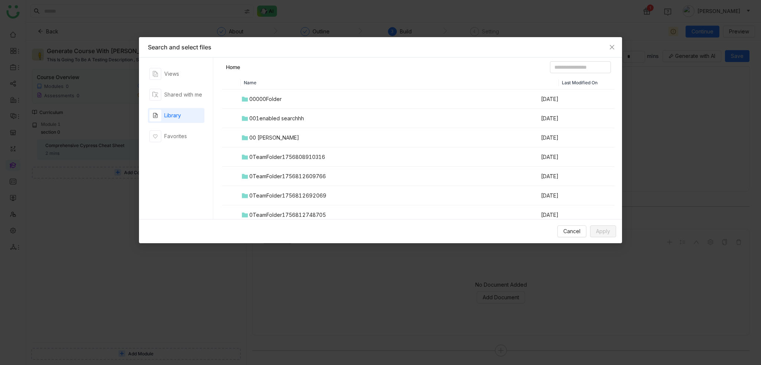
click at [273, 132] on td "00 Arif Folder" at bounding box center [390, 137] width 299 height 19
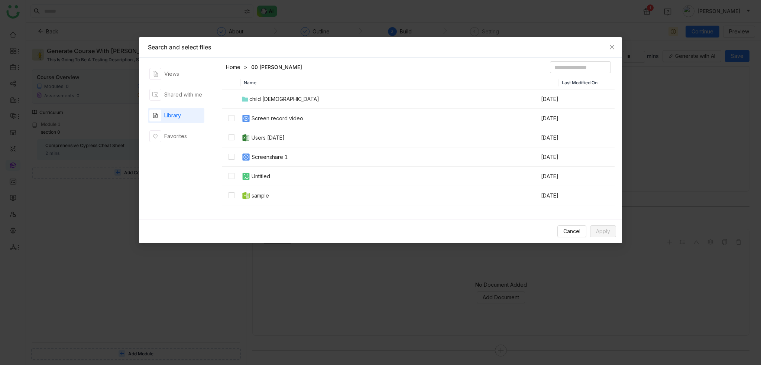
click at [269, 158] on div "Screenshare 1" at bounding box center [269, 157] width 36 height 8
click at [600, 230] on span "Apply" at bounding box center [603, 231] width 14 height 8
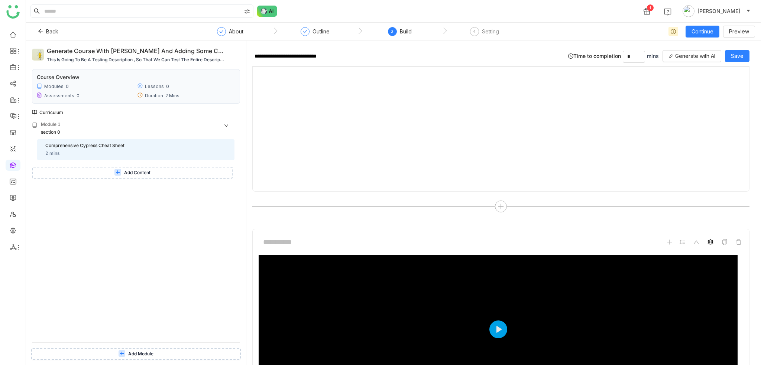
click at [706, 238] on span at bounding box center [710, 242] width 9 height 9
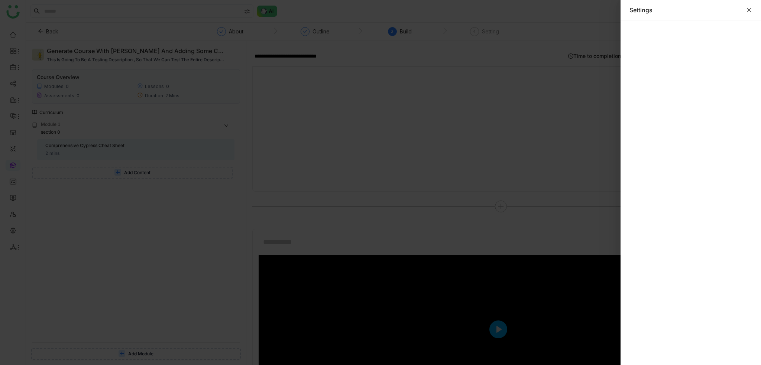
click at [750, 10] on icon "Close" at bounding box center [749, 10] width 6 height 6
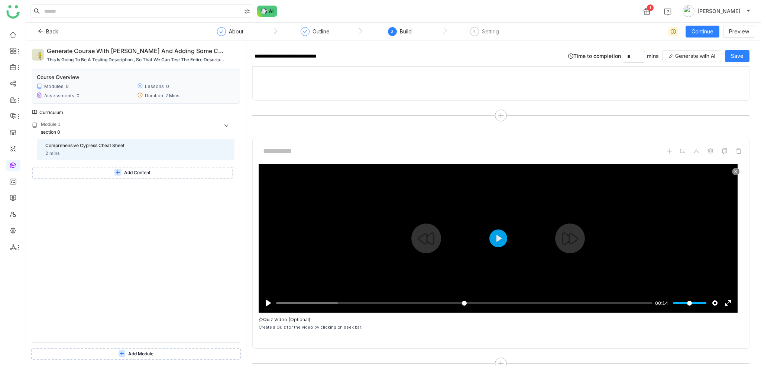
scroll to position [390, 0]
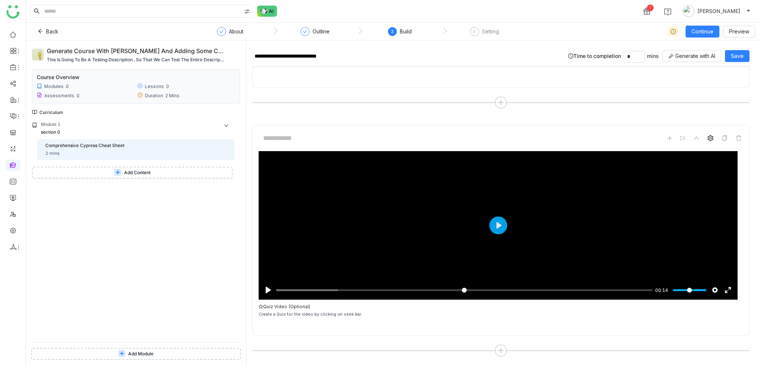
click at [707, 139] on icon at bounding box center [710, 138] width 6 height 6
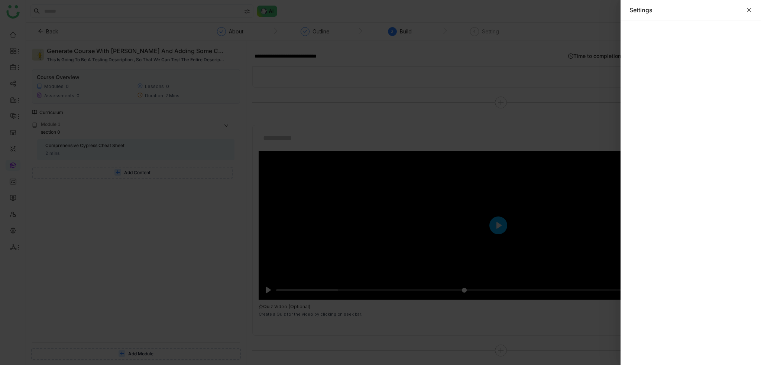
click at [749, 7] on icon "Close" at bounding box center [749, 10] width 6 height 6
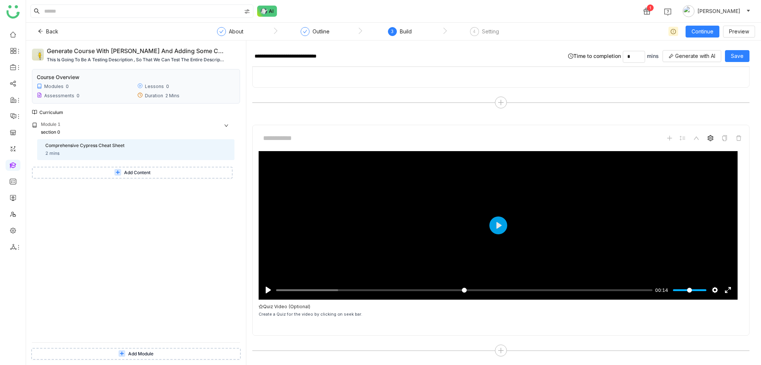
click at [707, 139] on icon at bounding box center [710, 138] width 6 height 6
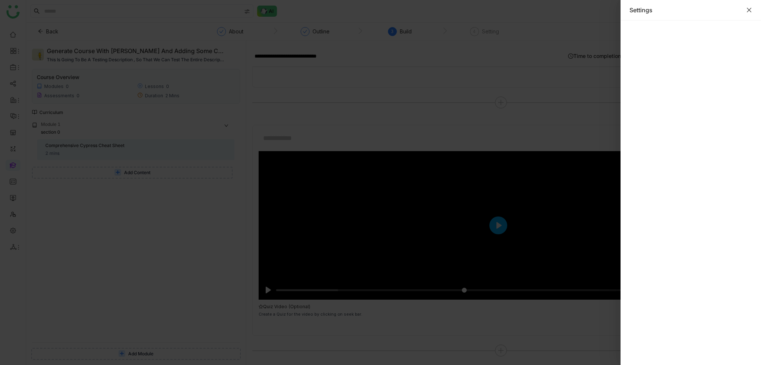
click at [748, 11] on icon "Close" at bounding box center [749, 10] width 6 height 6
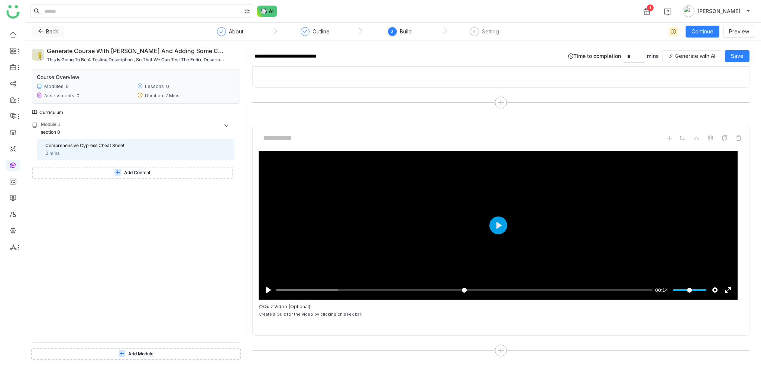
click at [42, 28] on button "Back" at bounding box center [48, 32] width 32 height 12
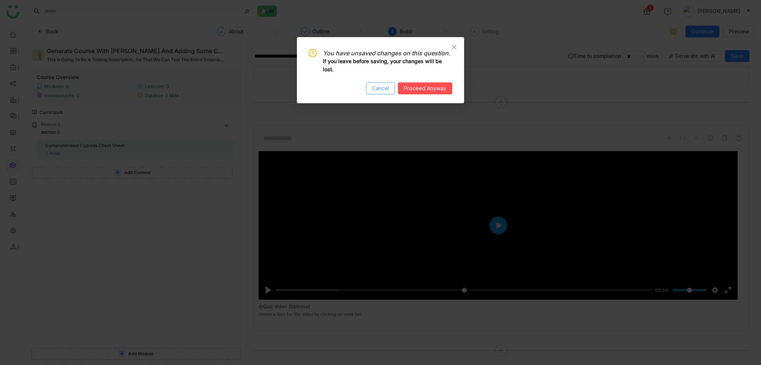
drag, startPoint x: 380, startPoint y: 83, endPoint x: 409, endPoint y: 86, distance: 28.3
click at [381, 83] on button "Cancel" at bounding box center [380, 88] width 29 height 12
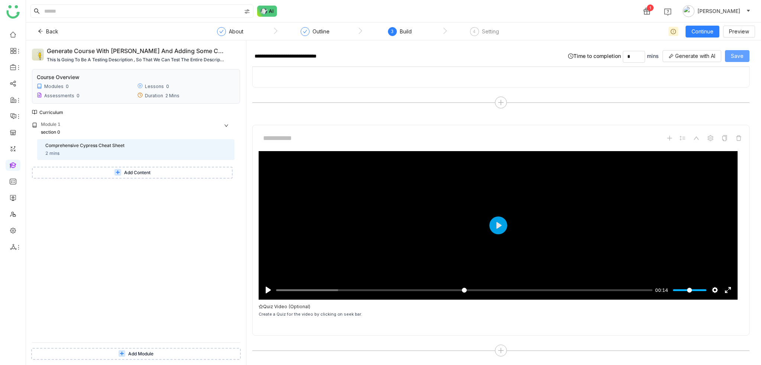
click at [746, 56] on button "Save" at bounding box center [737, 56] width 25 height 12
click at [681, 59] on span "Generate with AI" at bounding box center [695, 56] width 40 height 8
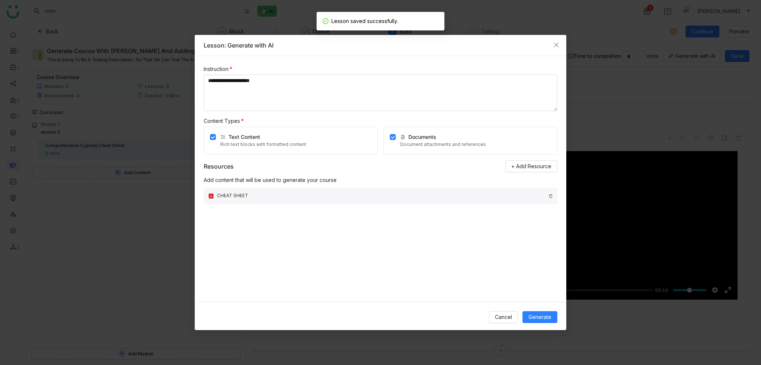
click at [493, 194] on div "CHEAT SHEET" at bounding box center [381, 195] width 328 height 7
click at [548, 194] on div "CHEAT SHEET" at bounding box center [381, 196] width 354 height 16
click at [549, 194] on img at bounding box center [550, 196] width 4 height 4
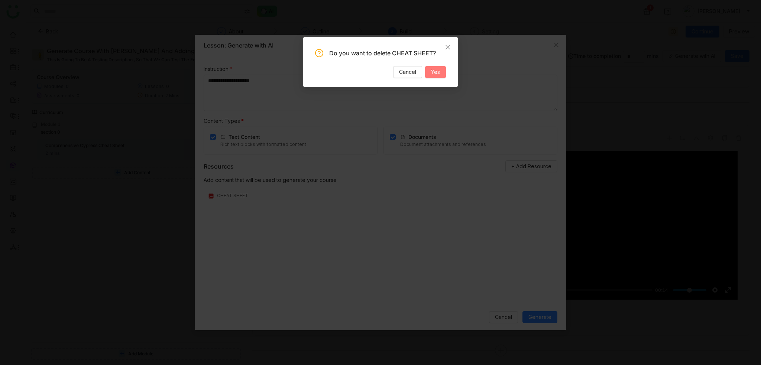
click at [440, 74] on button "Yes" at bounding box center [435, 72] width 21 height 12
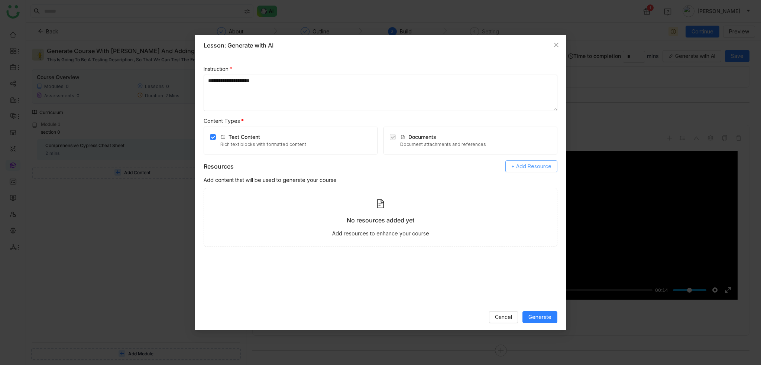
click at [529, 161] on button "+ Add Resource" at bounding box center [531, 166] width 52 height 12
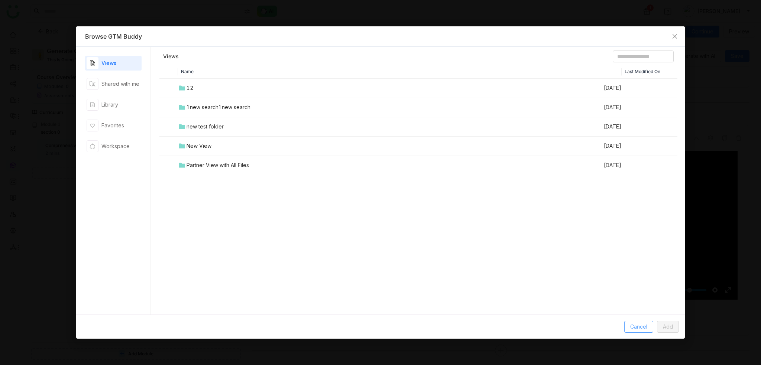
click at [642, 325] on span "Cancel" at bounding box center [638, 327] width 17 height 8
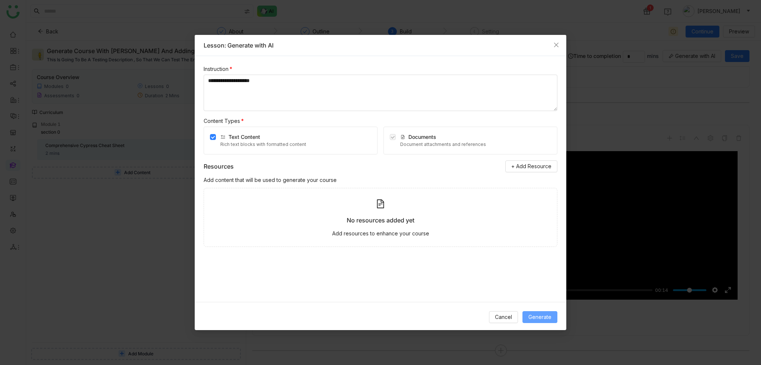
click at [536, 312] on button "Generate" at bounding box center [539, 317] width 35 height 12
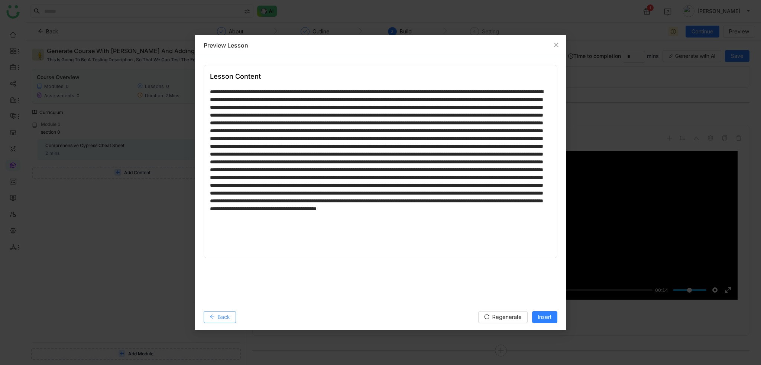
click at [212, 319] on span at bounding box center [211, 317] width 5 height 6
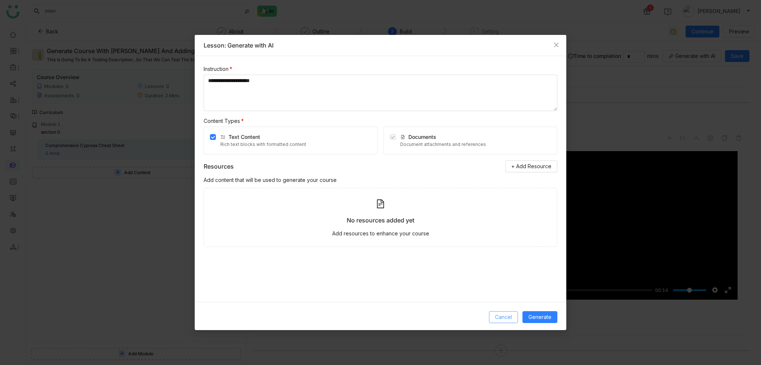
click at [492, 316] on button "Cancel" at bounding box center [503, 317] width 29 height 12
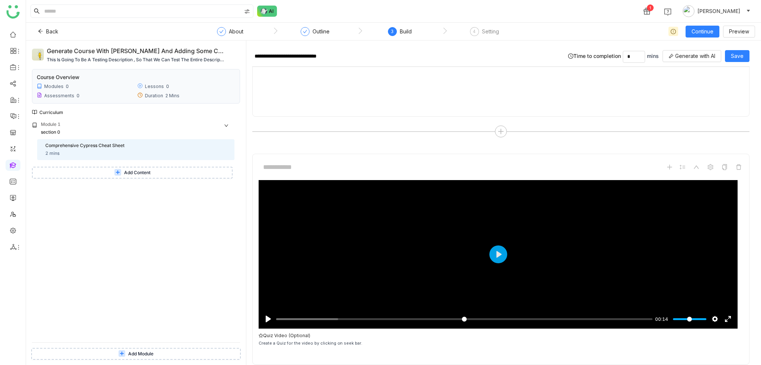
scroll to position [352, 0]
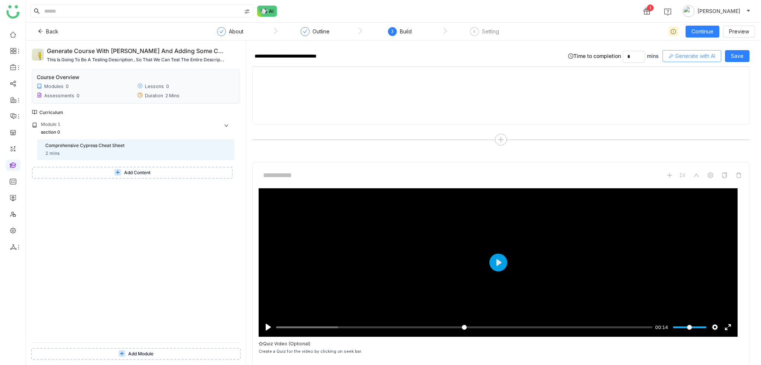
click at [710, 56] on span "Generate with AI" at bounding box center [695, 56] width 40 height 8
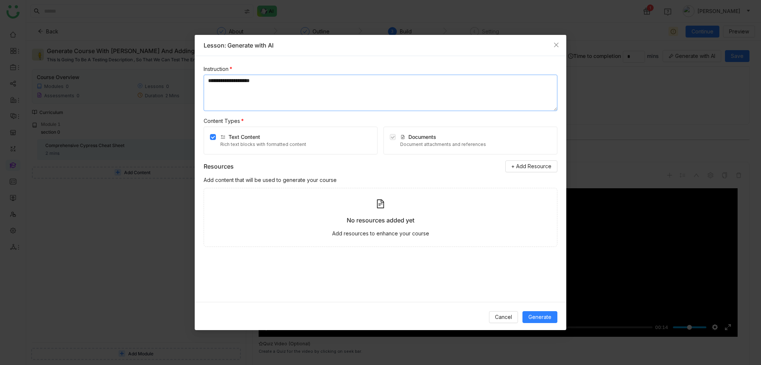
drag, startPoint x: 306, startPoint y: 87, endPoint x: 46, endPoint y: 84, distance: 260.0
click at [46, 84] on nz-modal-container "**********" at bounding box center [380, 182] width 761 height 365
type textarea "**********"
click at [516, 321] on button "Cancel" at bounding box center [503, 317] width 29 height 12
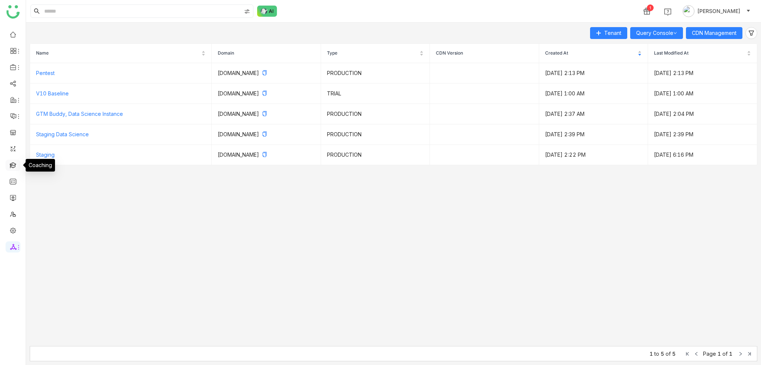
click at [10, 166] on link at bounding box center [13, 165] width 7 height 6
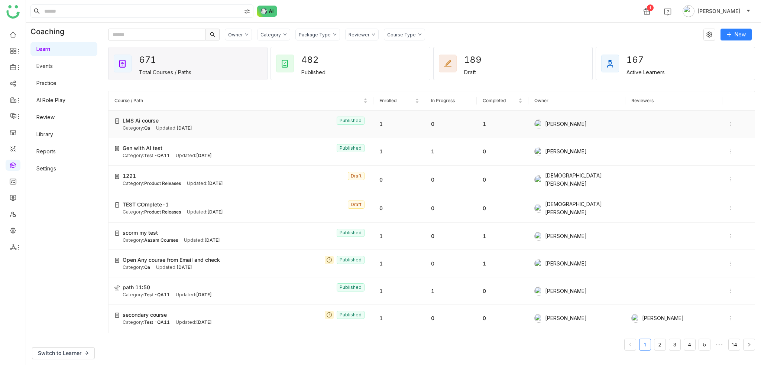
click at [728, 124] on icon at bounding box center [730, 123] width 5 height 5
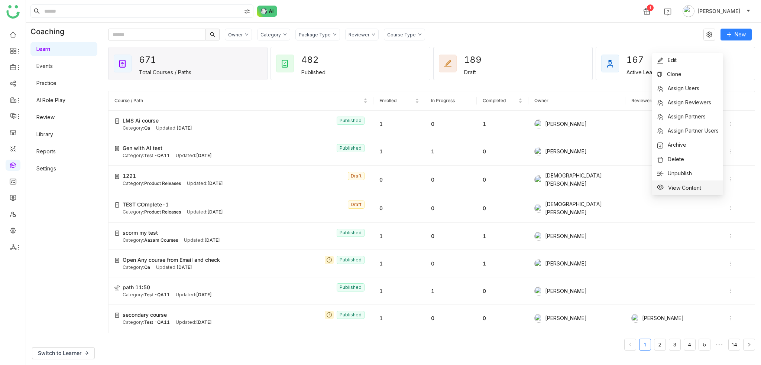
click at [689, 190] on span "View Content" at bounding box center [684, 188] width 33 height 6
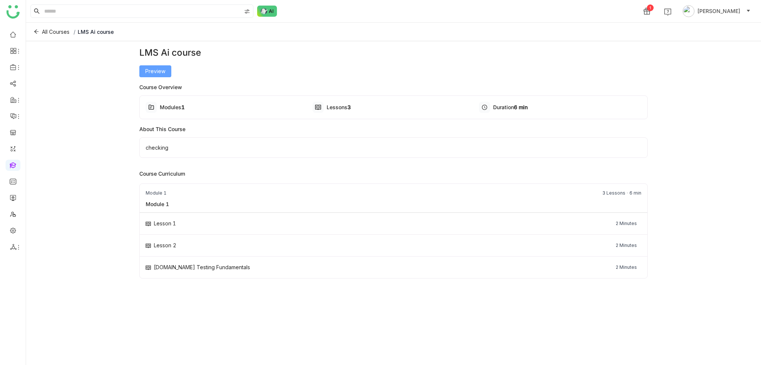
click at [157, 76] on button "Preview" at bounding box center [155, 71] width 32 height 12
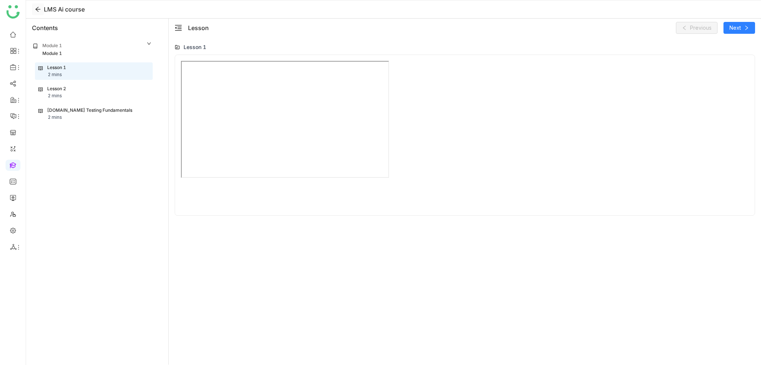
click at [39, 8] on icon at bounding box center [38, 9] width 6 height 6
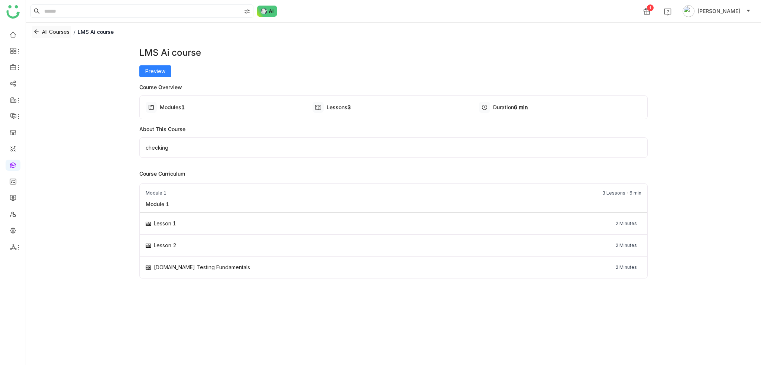
click at [34, 31] on icon at bounding box center [36, 32] width 4 height 4
